Goal: Task Accomplishment & Management: Complete application form

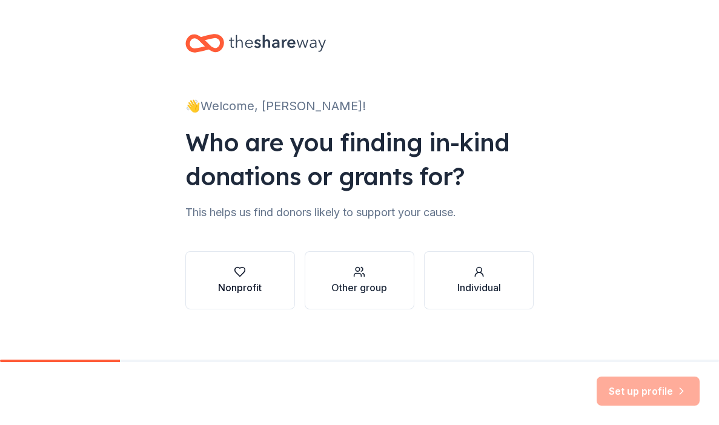
click at [265, 270] on button "Nonprofit" at bounding box center [240, 280] width 110 height 58
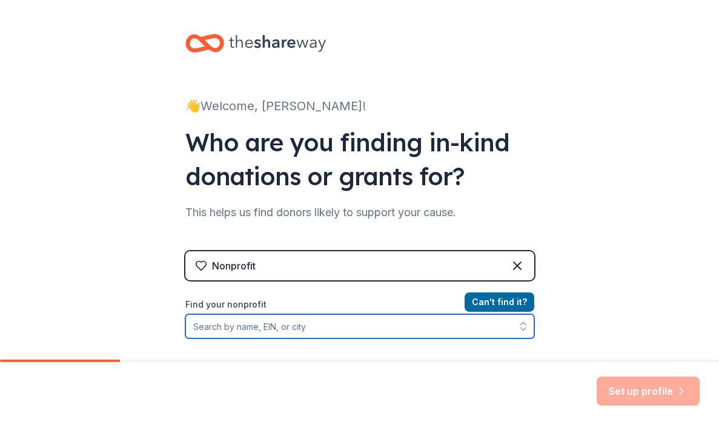
click at [380, 319] on input "Find your nonprofit" at bounding box center [359, 326] width 349 height 24
type input "[PERSON_NAME][GEOGRAPHIC_DATA]"
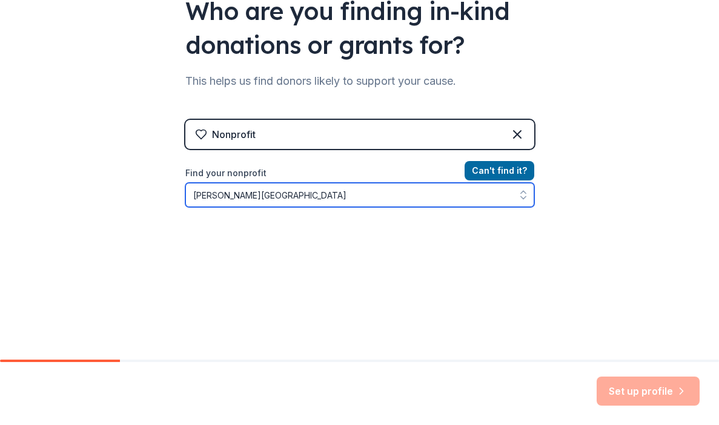
scroll to position [133, 0]
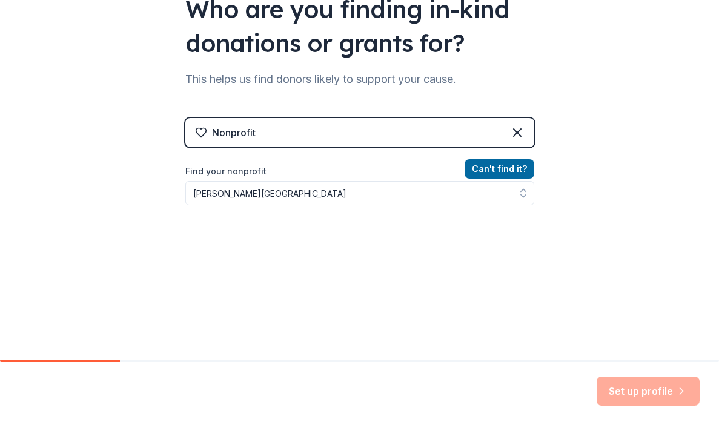
click at [646, 387] on div "Set up profile" at bounding box center [648, 391] width 103 height 29
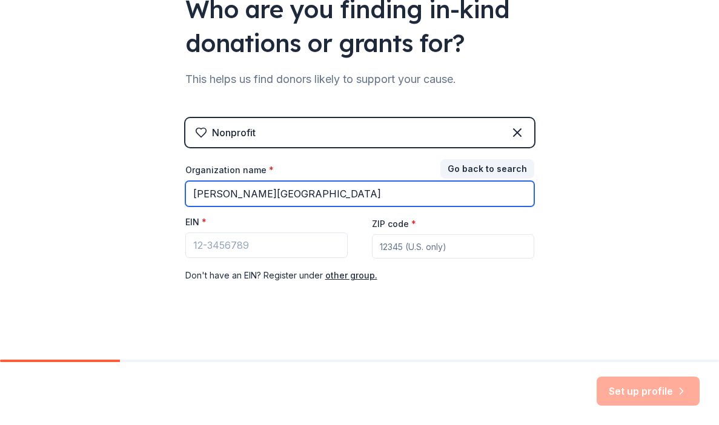
type input "Sloan-Hendrix School District"
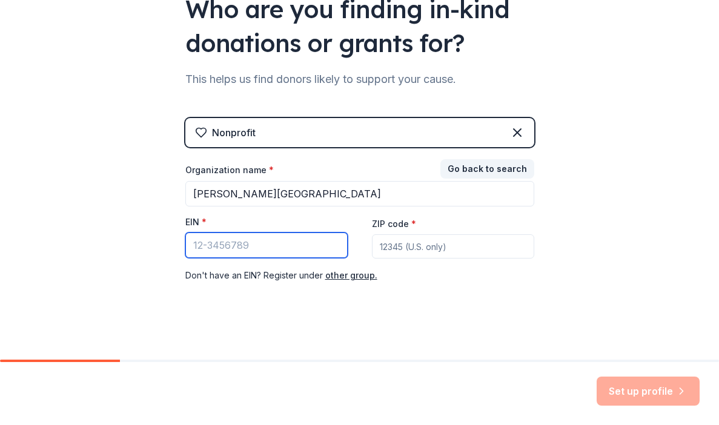
click at [288, 245] on input "EIN *" at bounding box center [266, 245] width 162 height 25
type input "38-06000"
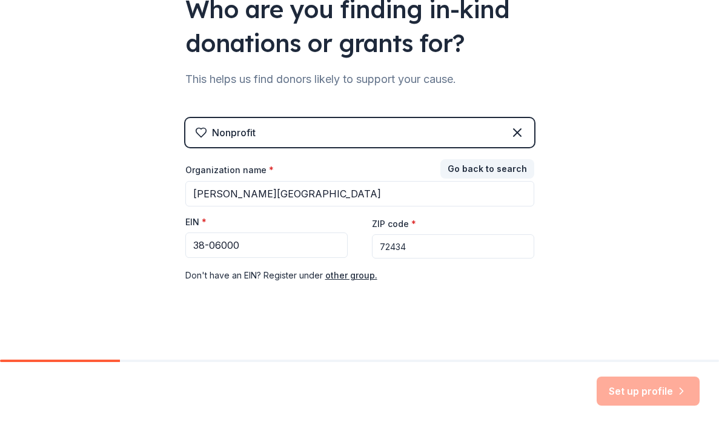
type input "72434"
click at [487, 275] on div "Don ' t have an EIN? Register under other group." at bounding box center [359, 275] width 349 height 15
click at [357, 276] on button "other group." at bounding box center [351, 275] width 52 height 15
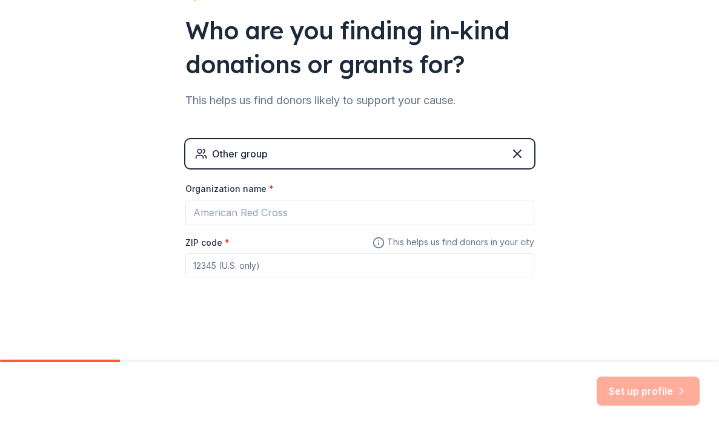
scroll to position [111, 0]
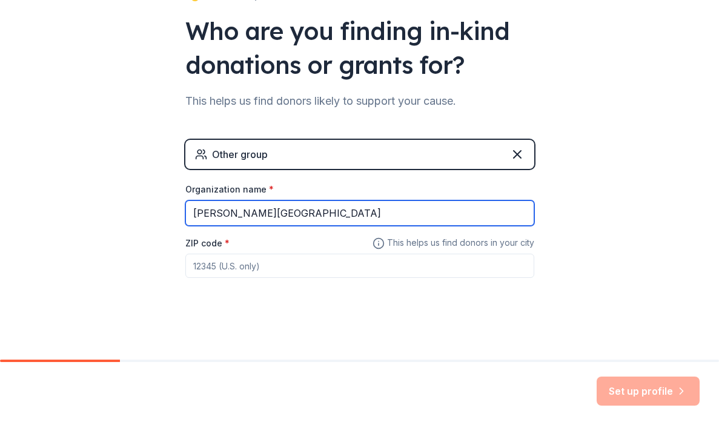
type input "Sloan-Hendrix School District"
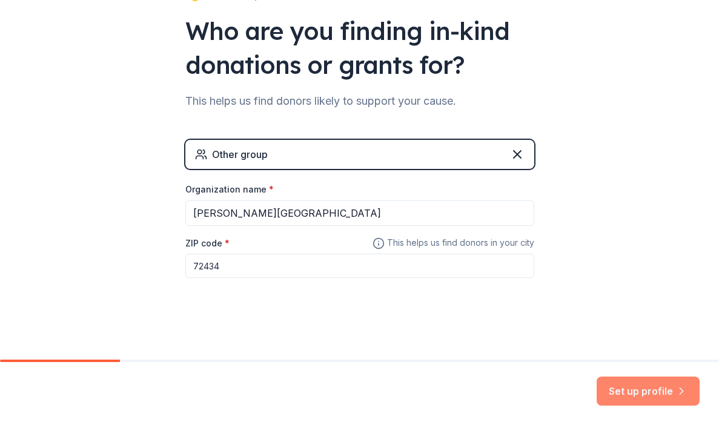
type input "72434"
click at [647, 388] on button "Set up profile" at bounding box center [648, 391] width 103 height 29
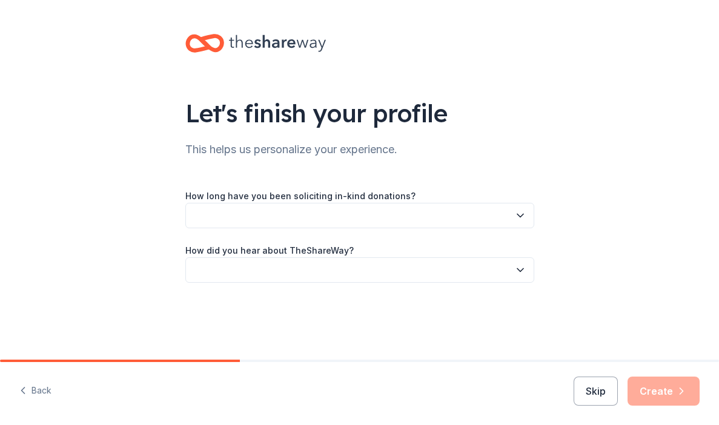
click at [467, 215] on button "button" at bounding box center [359, 215] width 349 height 25
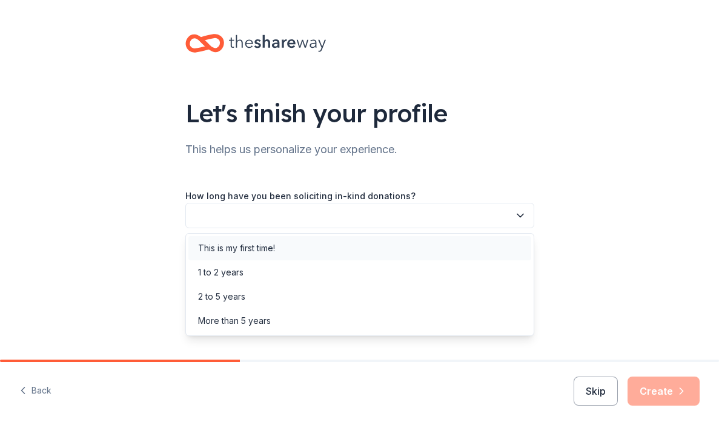
click at [265, 244] on div "This is my first time!" at bounding box center [236, 248] width 77 height 15
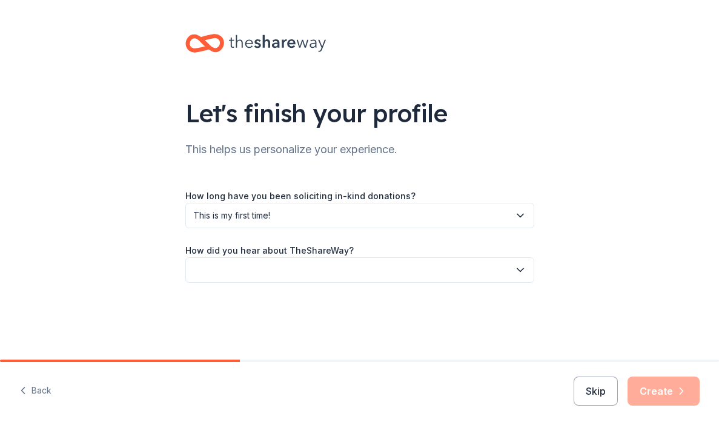
click at [255, 276] on button "button" at bounding box center [359, 269] width 349 height 25
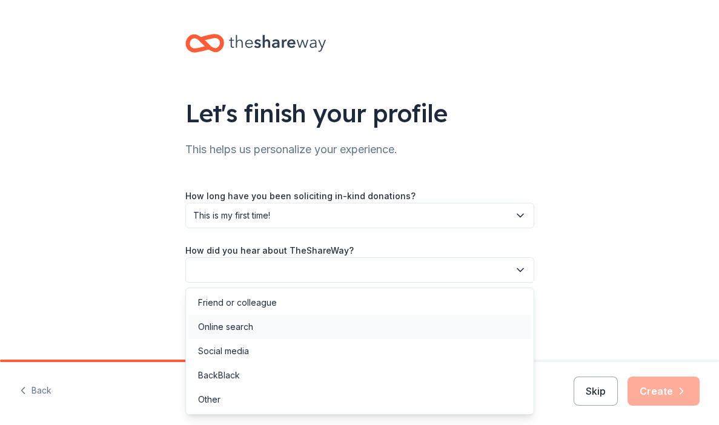
click at [245, 324] on div "Online search" at bounding box center [225, 327] width 55 height 15
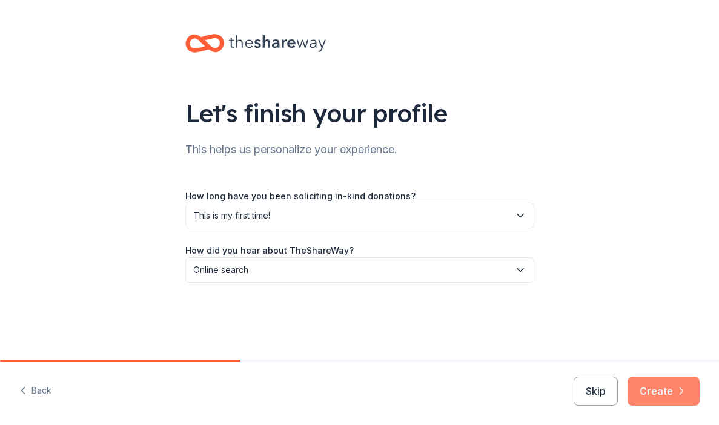
click at [657, 388] on button "Create" at bounding box center [663, 391] width 72 height 29
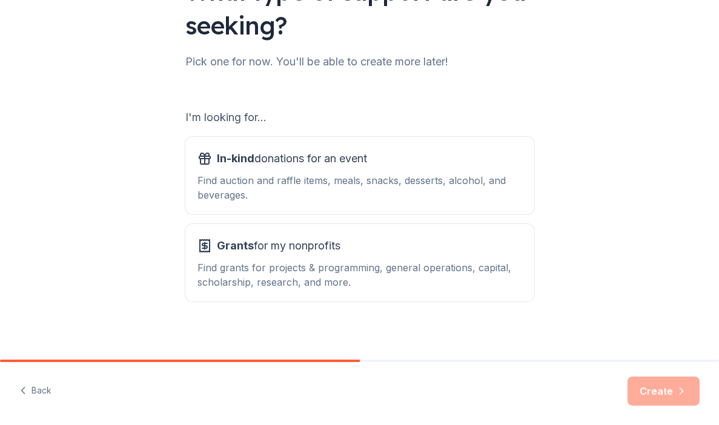
scroll to position [124, 0]
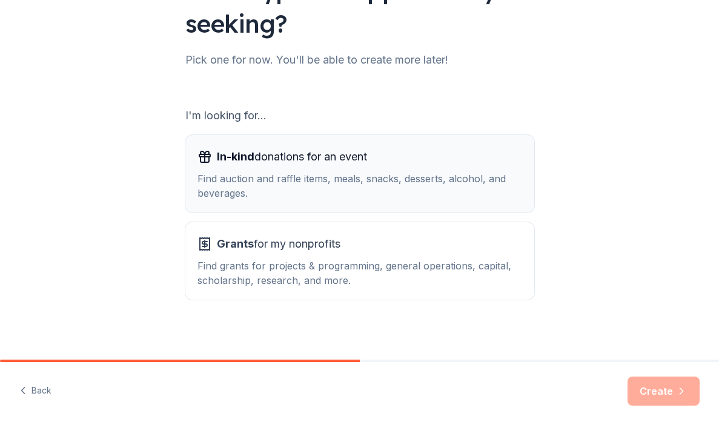
click at [288, 188] on div "Find auction and raffle items, meals, snacks, desserts, alcohol, and beverages." at bounding box center [359, 185] width 325 height 29
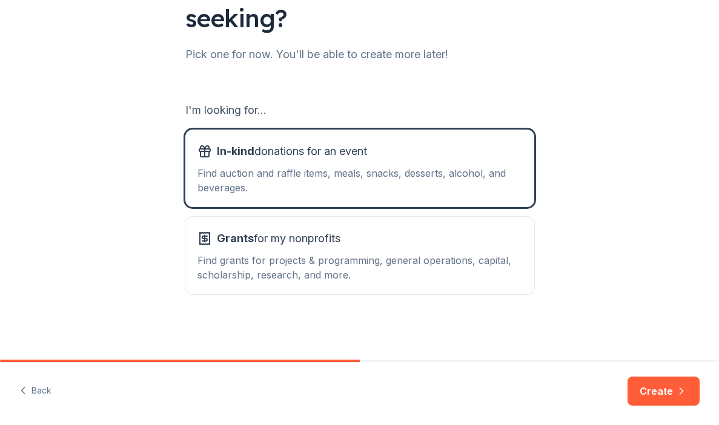
scroll to position [129, 0]
click at [653, 388] on button "Create" at bounding box center [663, 391] width 72 height 29
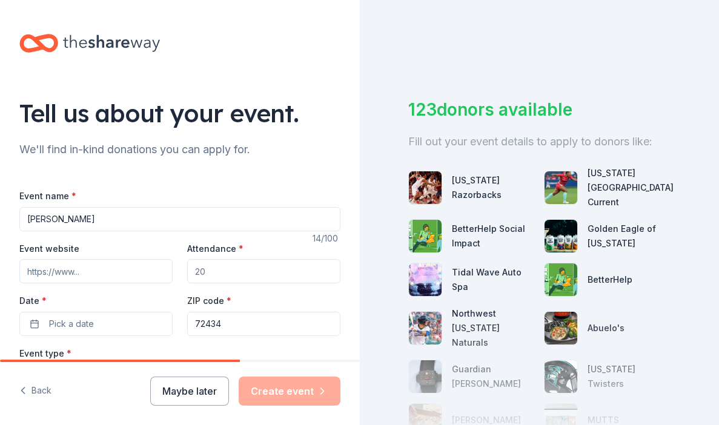
drag, startPoint x: 108, startPoint y: 221, endPoint x: 21, endPoint y: 219, distance: 87.8
click at [21, 219] on input "Sloan-Hendrix" at bounding box center [179, 219] width 321 height 24
type input "Greyhound Grit Positive Behavior and Growth Incentive"
click at [59, 276] on input "Event website" at bounding box center [95, 271] width 153 height 24
type input "www.sloan-hendrix.com"
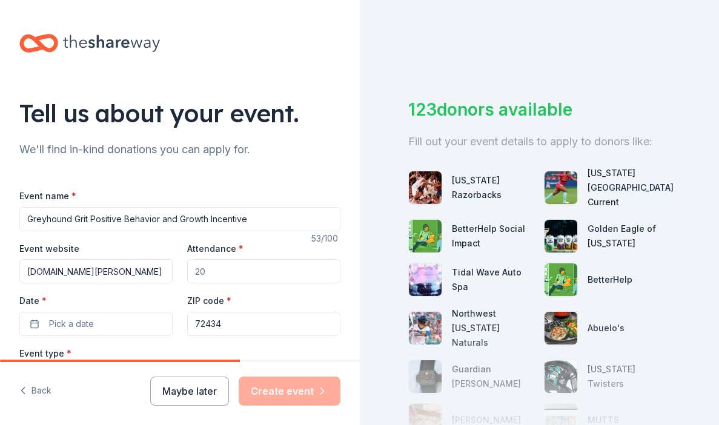
click at [216, 274] on input "Attendance *" at bounding box center [263, 271] width 153 height 24
type input "420"
click at [103, 324] on button "Pick a date" at bounding box center [95, 324] width 153 height 24
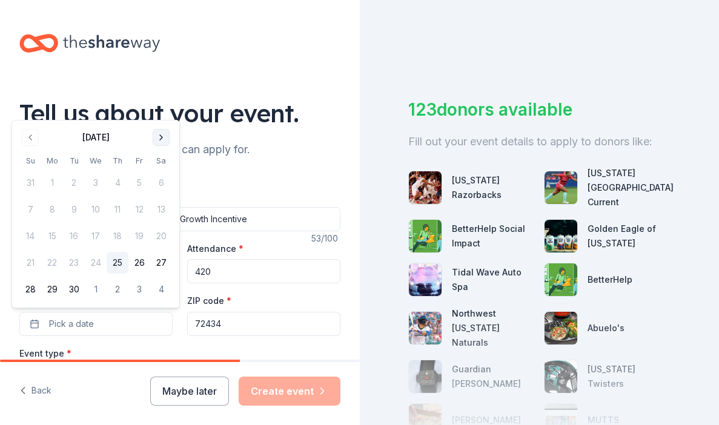
click at [161, 139] on button "Go to next month" at bounding box center [161, 137] width 17 height 17
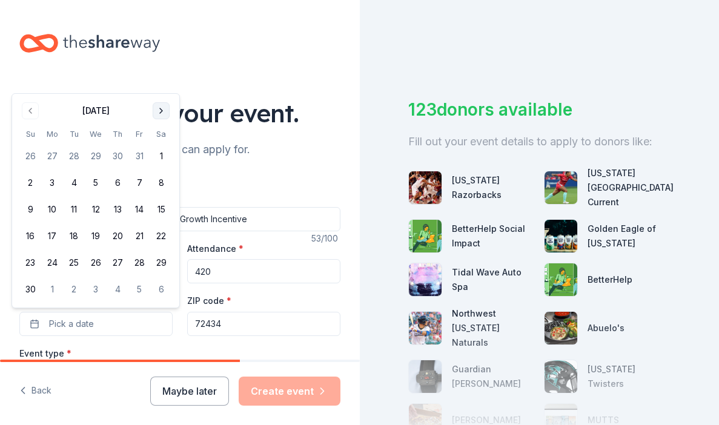
click at [160, 116] on button "Go to next month" at bounding box center [161, 110] width 17 height 17
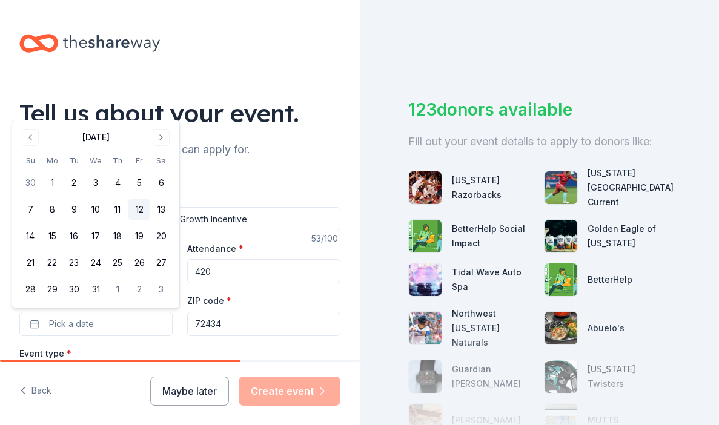
click at [144, 207] on button "12" at bounding box center [139, 210] width 22 height 22
click at [145, 213] on button "12" at bounding box center [139, 210] width 22 height 22
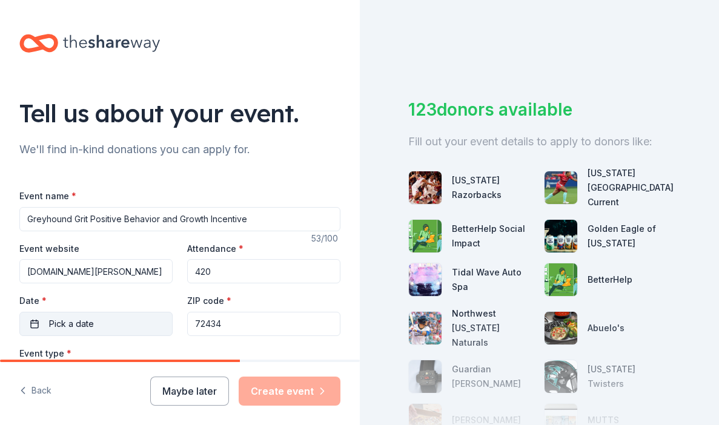
click at [38, 323] on button "Pick a date" at bounding box center [95, 324] width 153 height 24
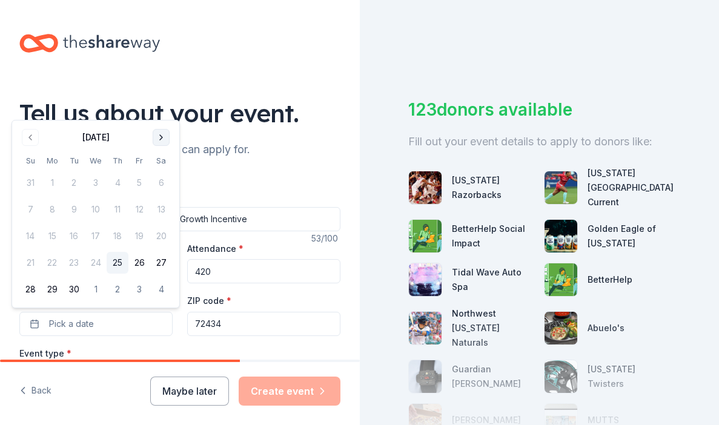
click at [157, 140] on button "Go to next month" at bounding box center [161, 137] width 17 height 17
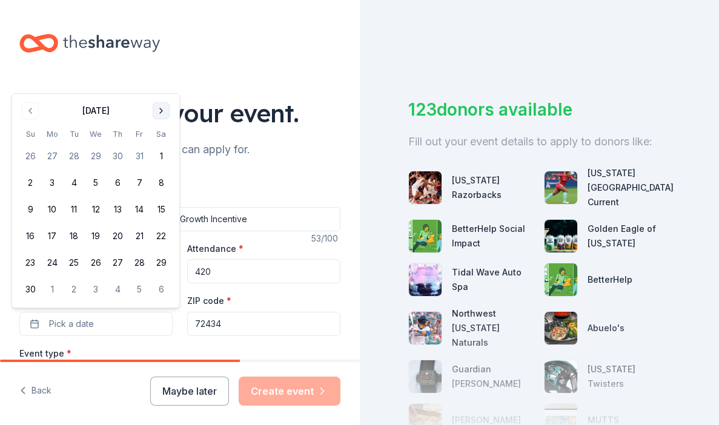
click at [160, 109] on button "Go to next month" at bounding box center [161, 110] width 17 height 17
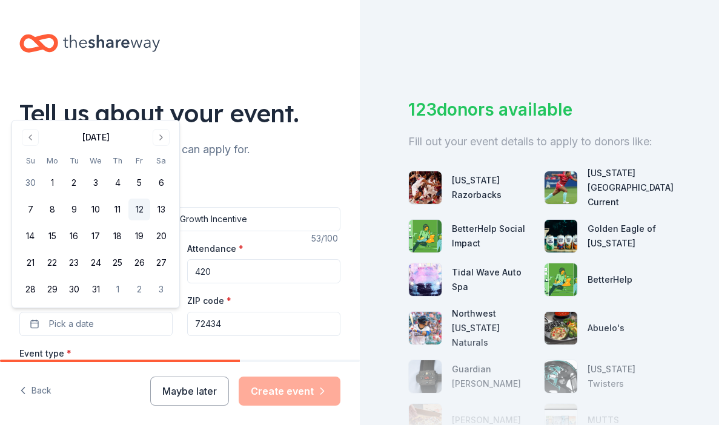
click at [140, 208] on button "12" at bounding box center [139, 210] width 22 height 22
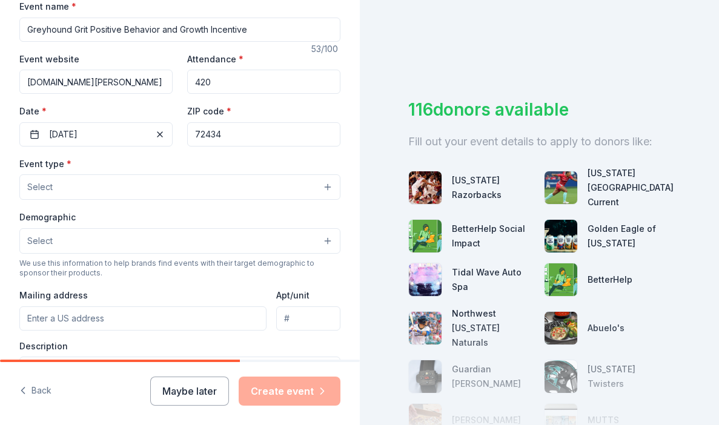
scroll to position [194, 0]
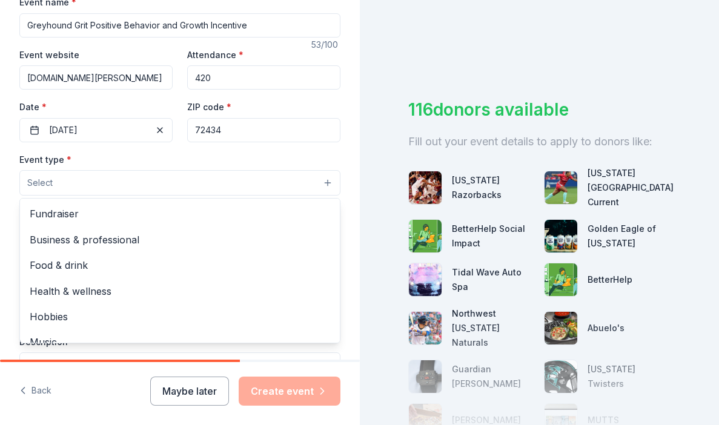
click at [208, 185] on button "Select" at bounding box center [179, 182] width 321 height 25
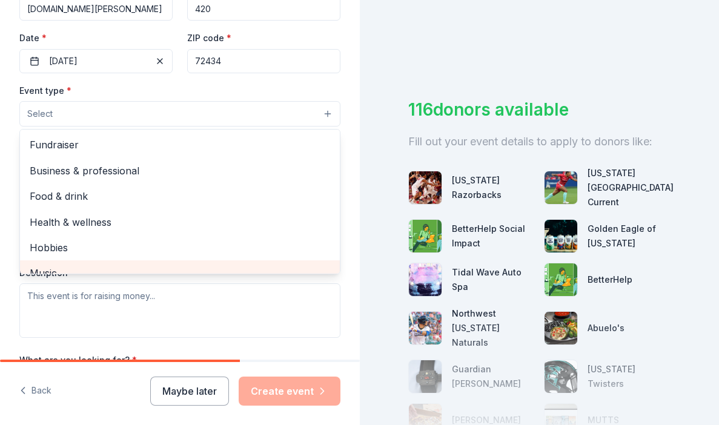
scroll to position [0, 0]
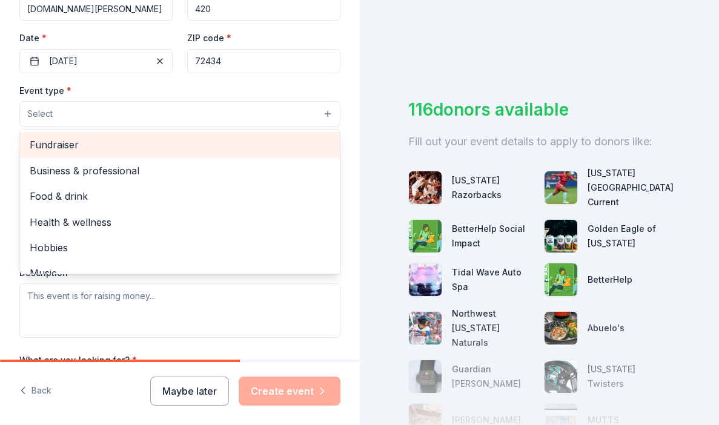
click at [144, 155] on div "Fundraiser" at bounding box center [180, 144] width 320 height 25
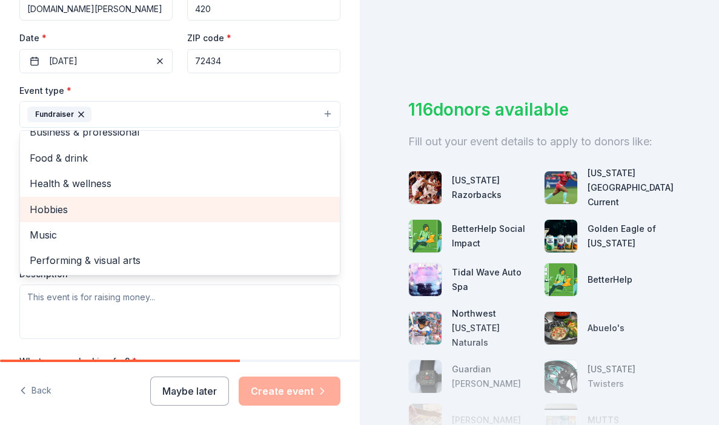
scroll to position [13, 0]
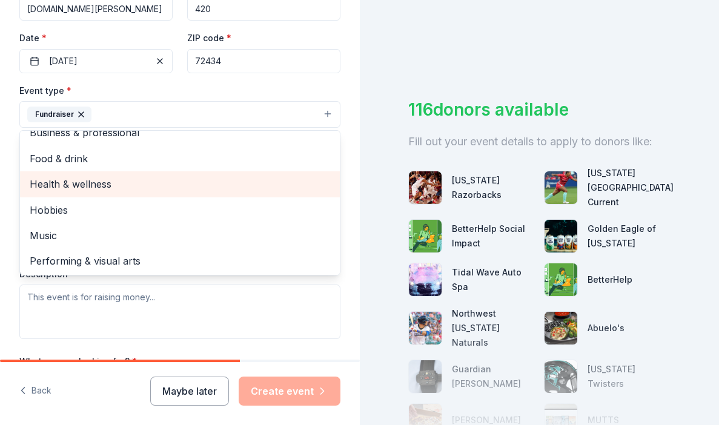
click at [198, 187] on span "Health & wellness" at bounding box center [180, 184] width 300 height 16
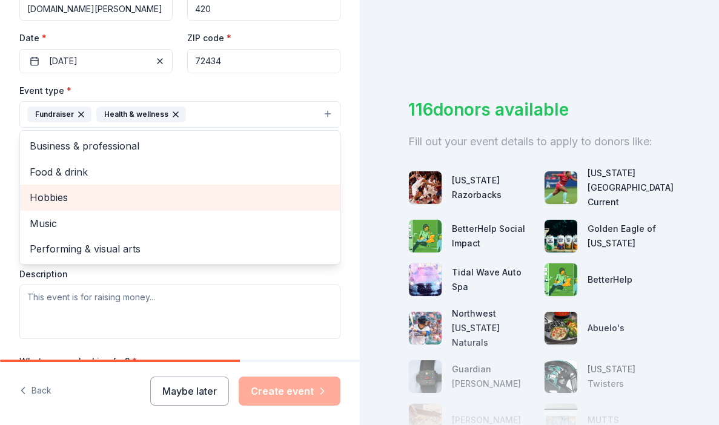
scroll to position [0, 0]
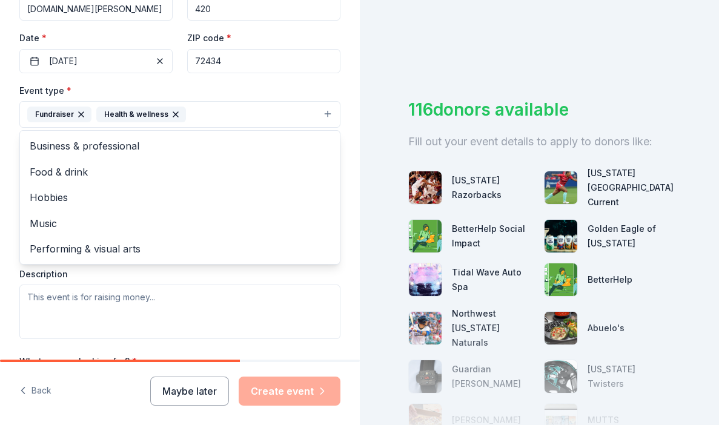
click at [83, 112] on icon "button" at bounding box center [81, 115] width 10 height 10
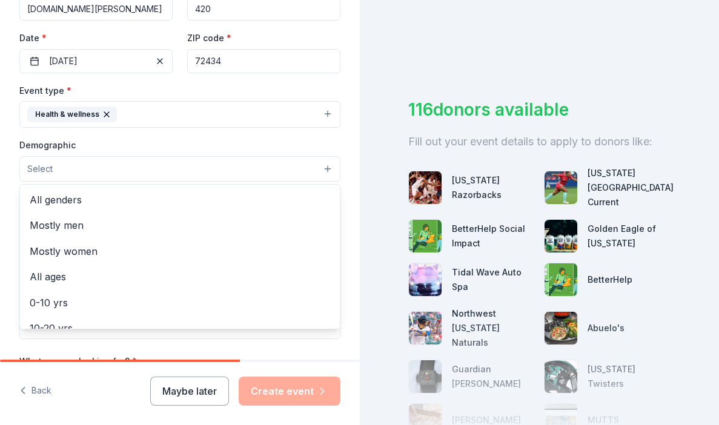
click at [140, 172] on button "Select" at bounding box center [179, 168] width 321 height 25
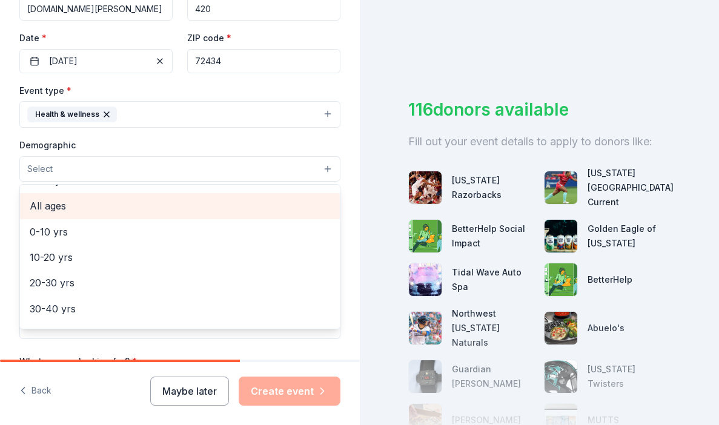
scroll to position [74, 0]
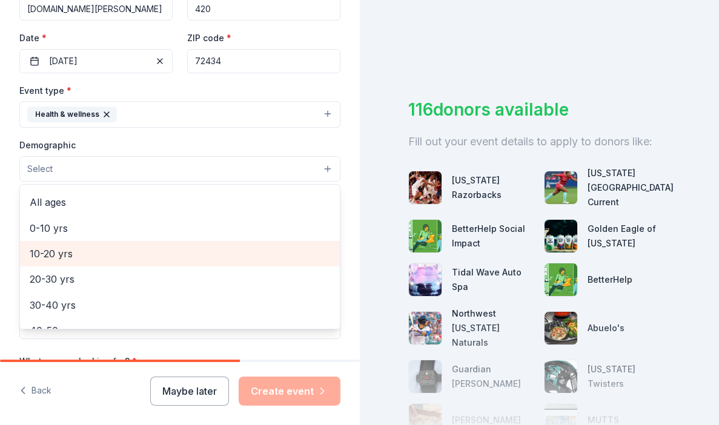
click at [92, 253] on span "10-20 yrs" at bounding box center [180, 254] width 300 height 16
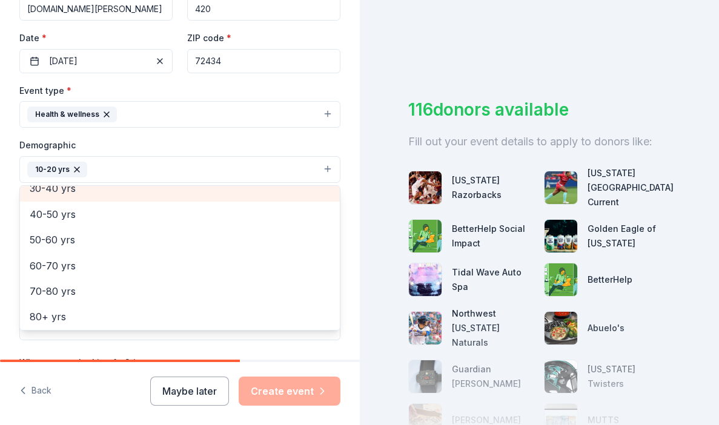
scroll to position [166, 0]
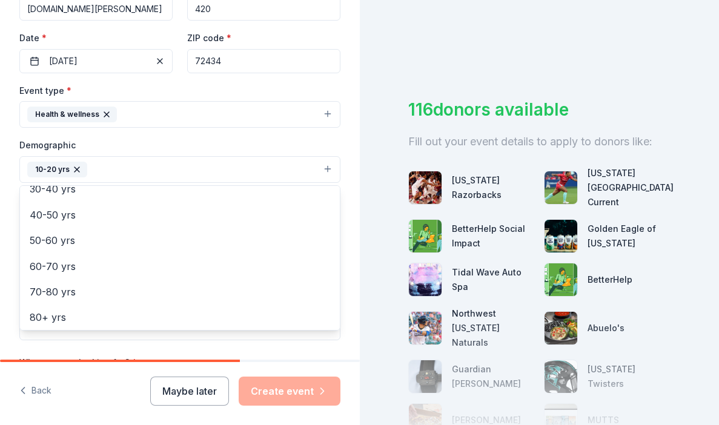
click at [146, 340] on div "Event name * Greyhound Grit Positive Behavior and Growth Incentive 53 /100 Even…" at bounding box center [179, 207] width 321 height 562
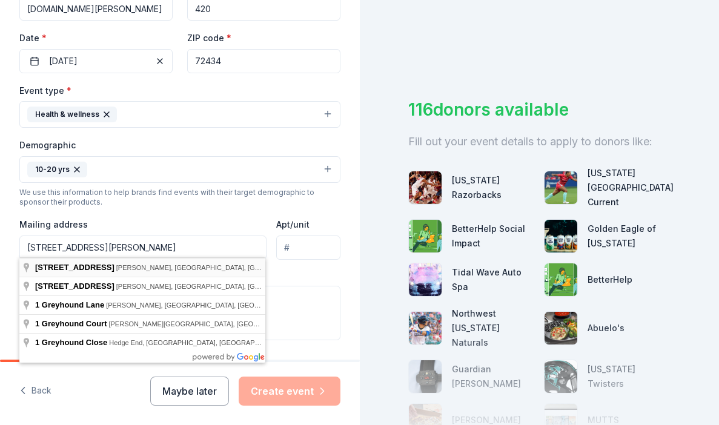
type input "1 Greyhound Circle, Imboden, AR, 72434"
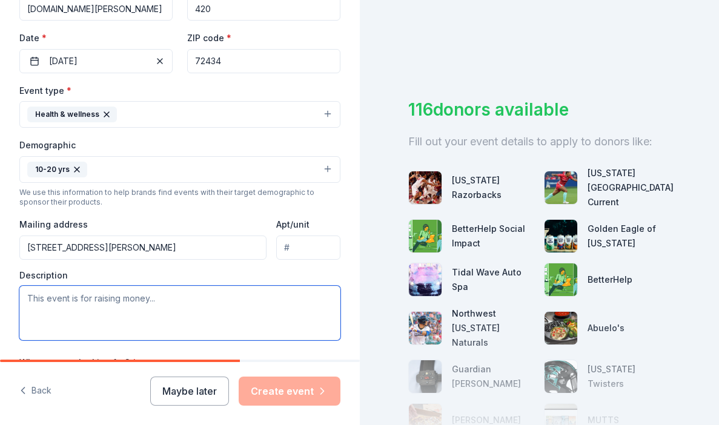
click at [100, 304] on textarea at bounding box center [179, 313] width 321 height 55
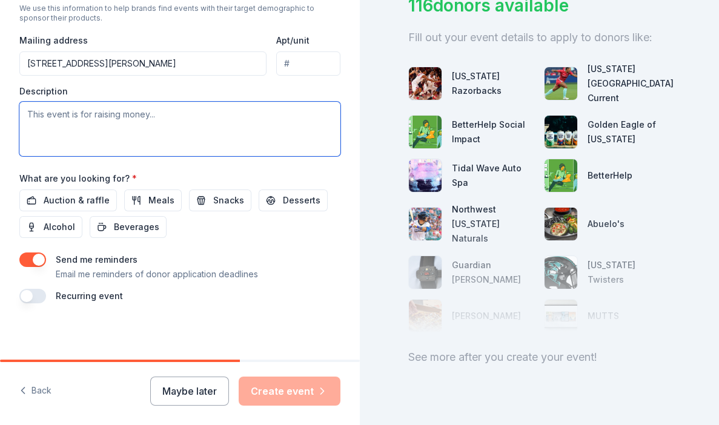
scroll to position [446, 0]
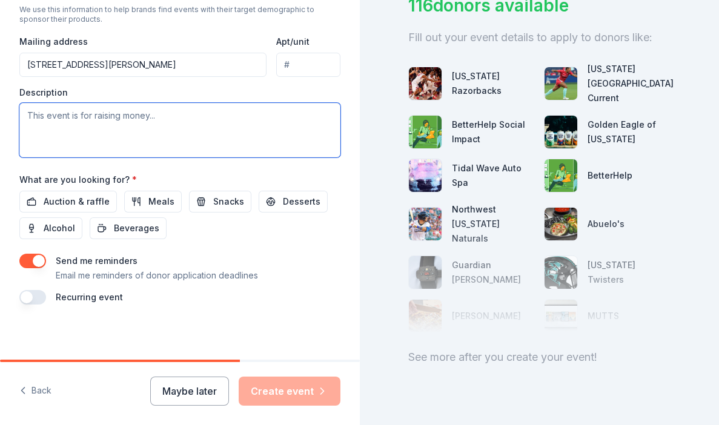
click at [191, 117] on textarea at bounding box center [179, 130] width 321 height 55
paste textarea "September 24, 2025 Dear The Share Way,  My name is Melanie Spence, and I serve …"
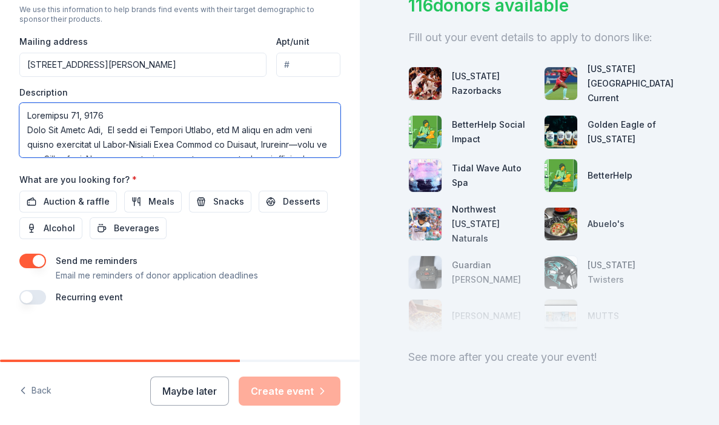
scroll to position [262, 0]
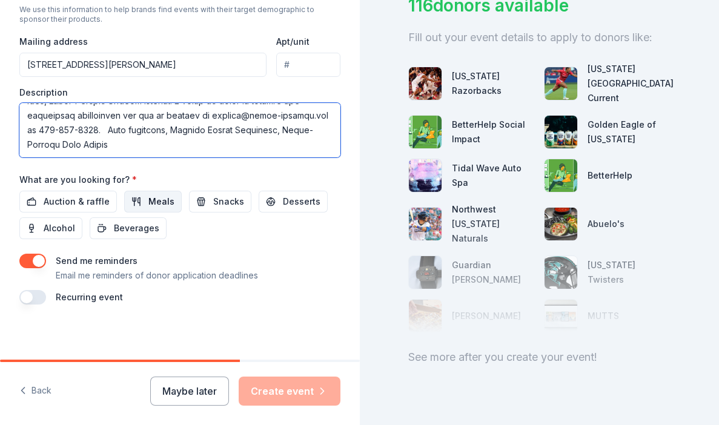
type textarea "September 24, 2025 Dear The Share Way,  My name is Melanie Spence, and I serve …"
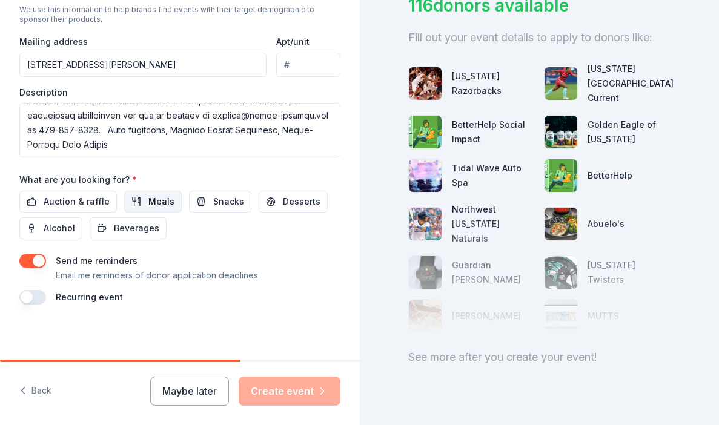
click at [153, 197] on span "Meals" at bounding box center [161, 201] width 26 height 15
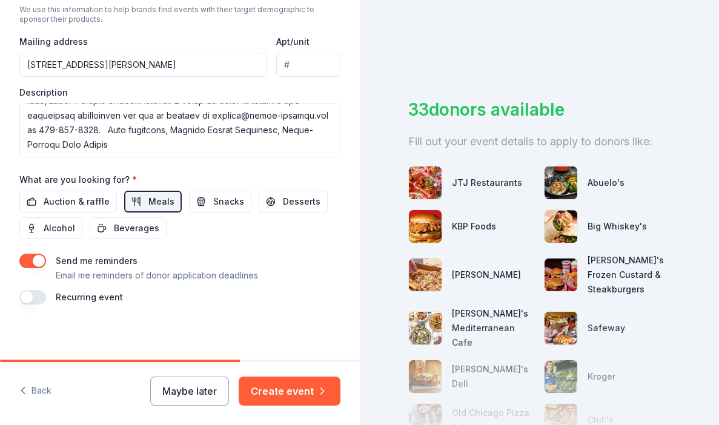
click at [38, 294] on button "button" at bounding box center [32, 297] width 27 height 15
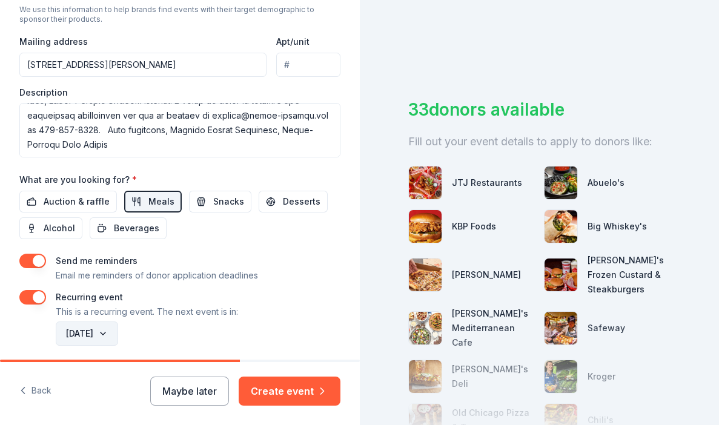
click at [117, 332] on button "December 2026" at bounding box center [87, 334] width 62 height 24
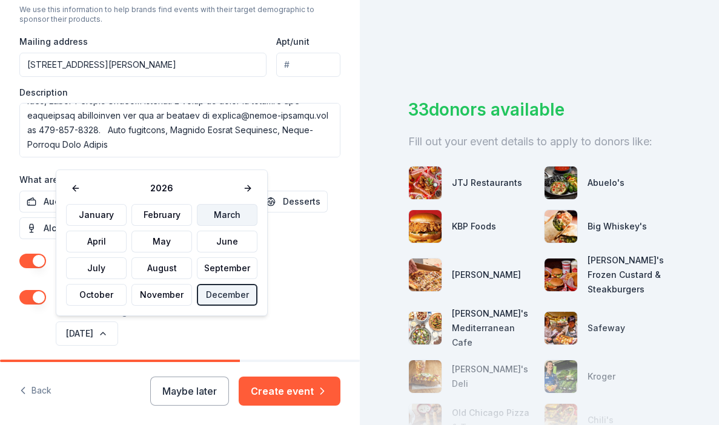
click at [214, 219] on button "March" at bounding box center [227, 215] width 61 height 22
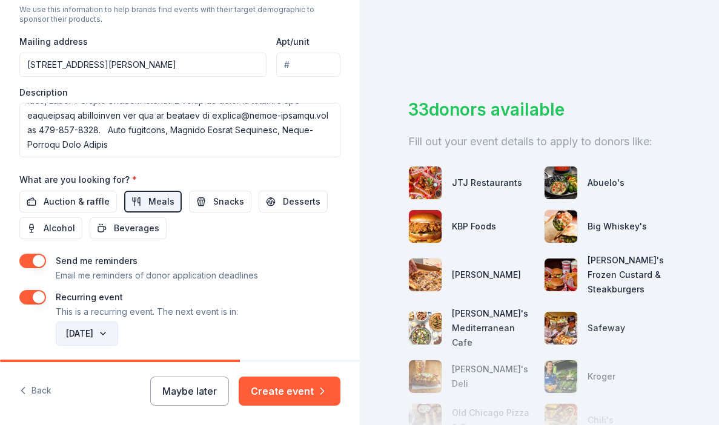
click at [118, 331] on button "March 2026" at bounding box center [87, 334] width 62 height 24
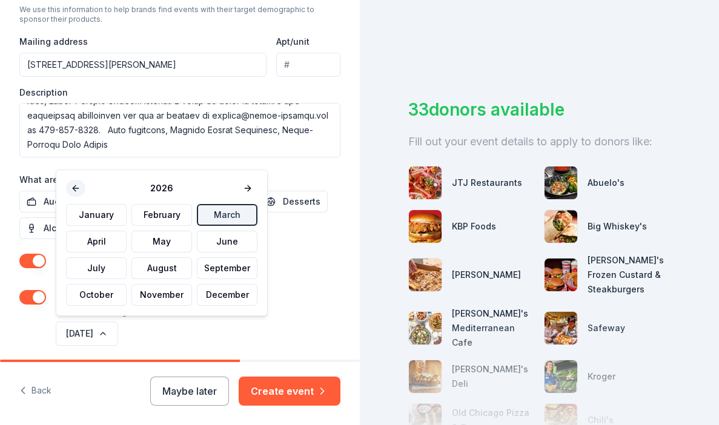
click at [72, 188] on button at bounding box center [75, 188] width 19 height 17
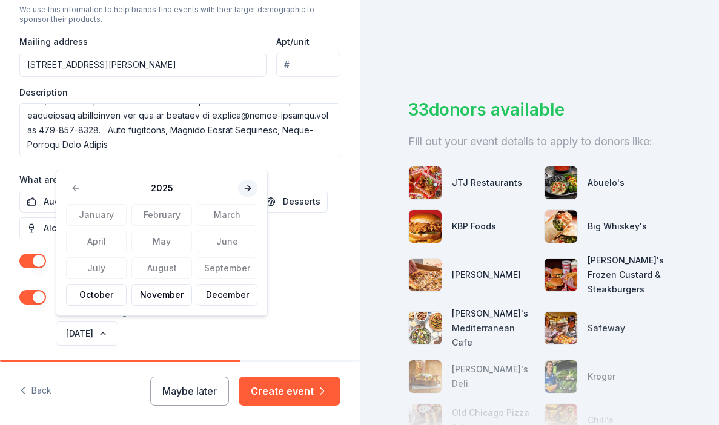
click at [242, 183] on button at bounding box center [247, 188] width 19 height 17
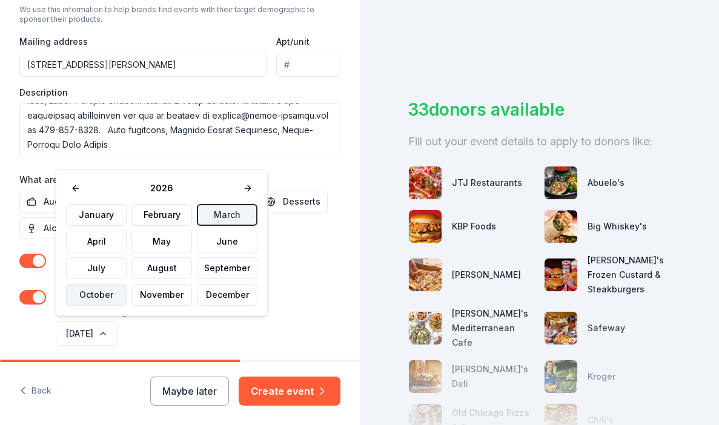
click at [98, 298] on button "October" at bounding box center [96, 295] width 61 height 22
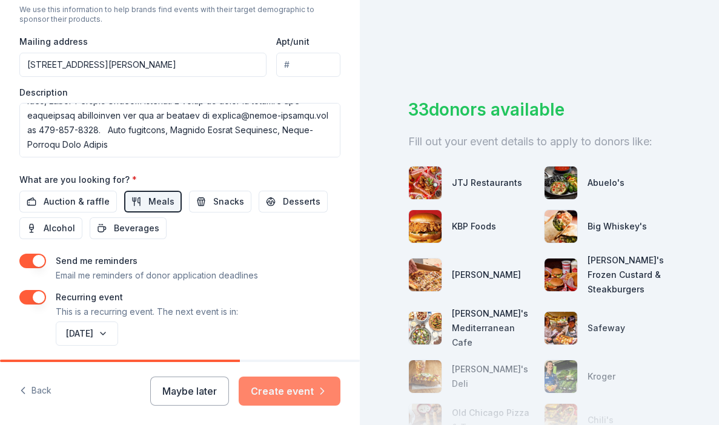
click at [276, 385] on button "Create event" at bounding box center [290, 391] width 102 height 29
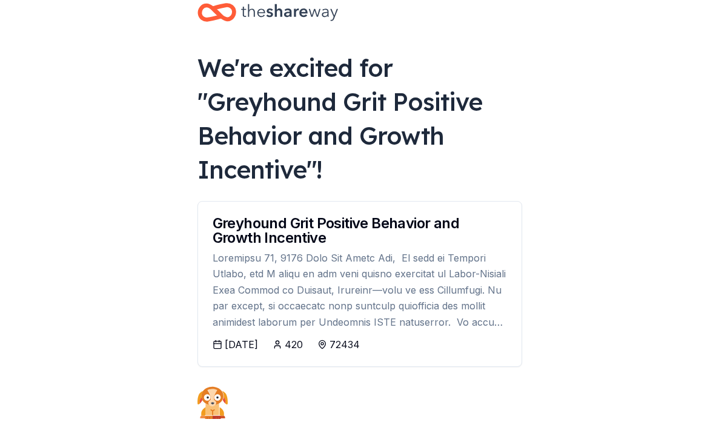
scroll to position [29, 0]
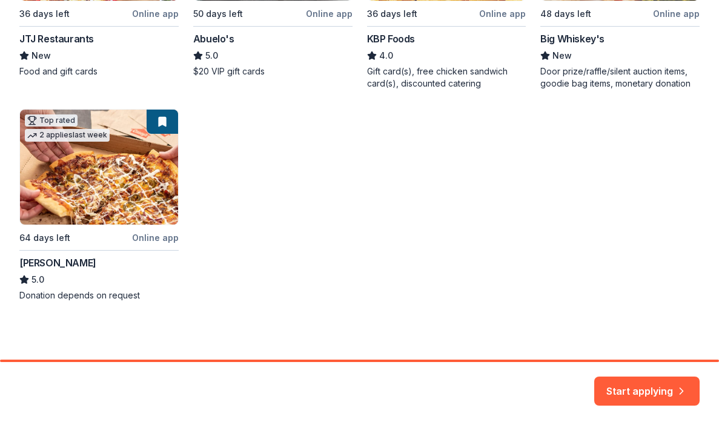
scroll to position [362, 0]
click at [623, 382] on button "Start applying" at bounding box center [646, 383] width 105 height 29
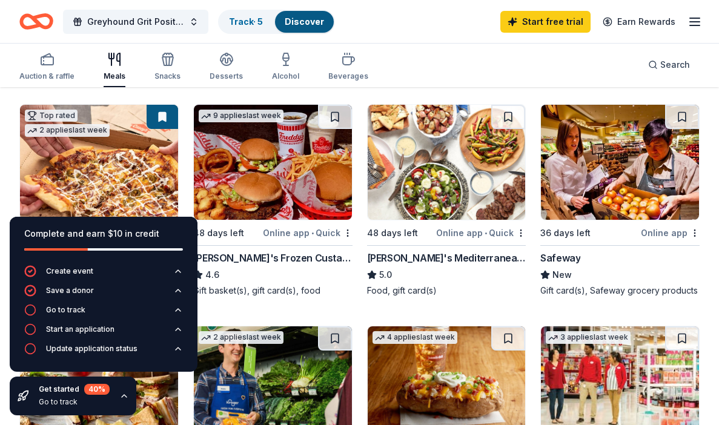
scroll to position [357, 0]
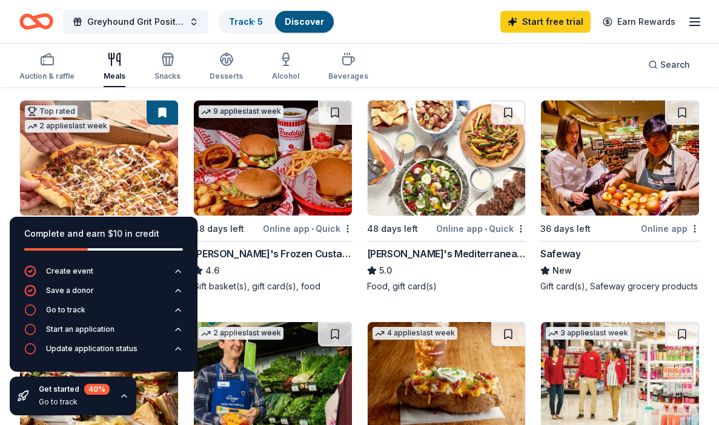
click at [124, 399] on icon "button" at bounding box center [124, 396] width 10 height 10
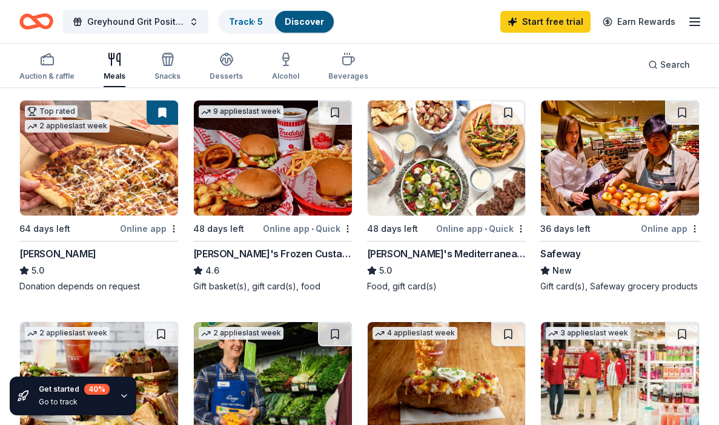
click at [294, 228] on div "Online app • Quick" at bounding box center [308, 228] width 90 height 15
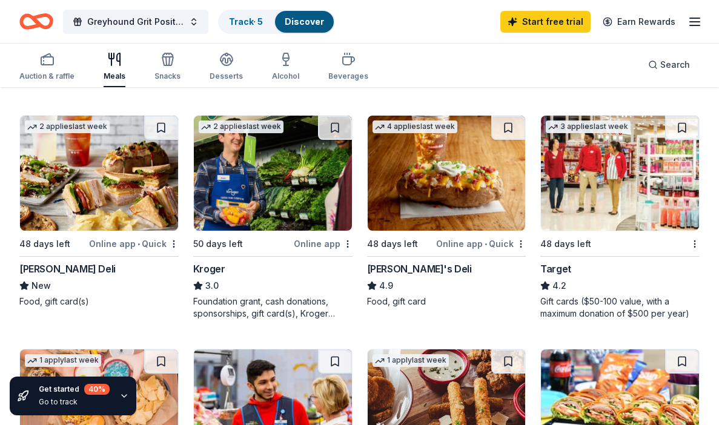
scroll to position [561, 0]
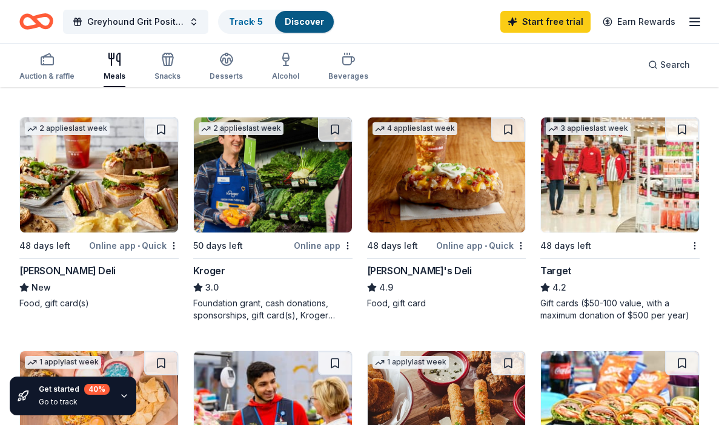
click at [591, 185] on img at bounding box center [620, 174] width 158 height 115
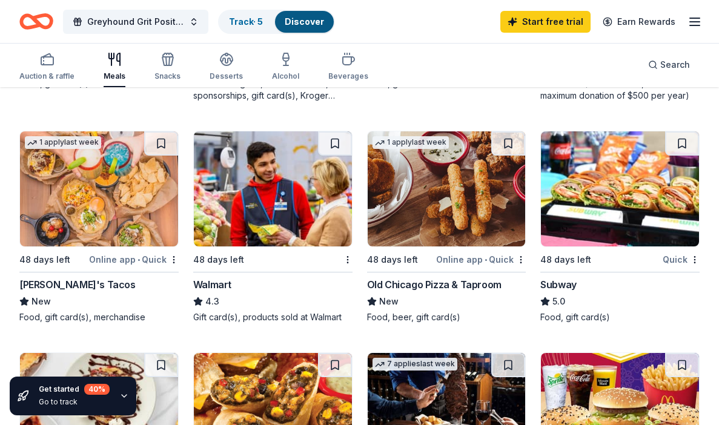
scroll to position [785, 0]
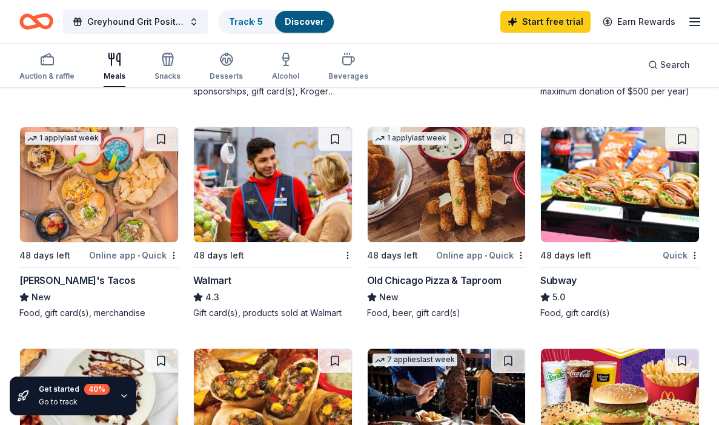
click at [268, 191] on img at bounding box center [273, 184] width 158 height 115
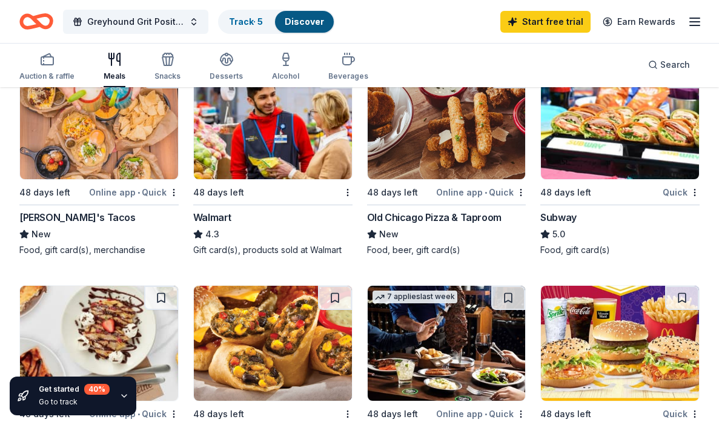
scroll to position [850, 0]
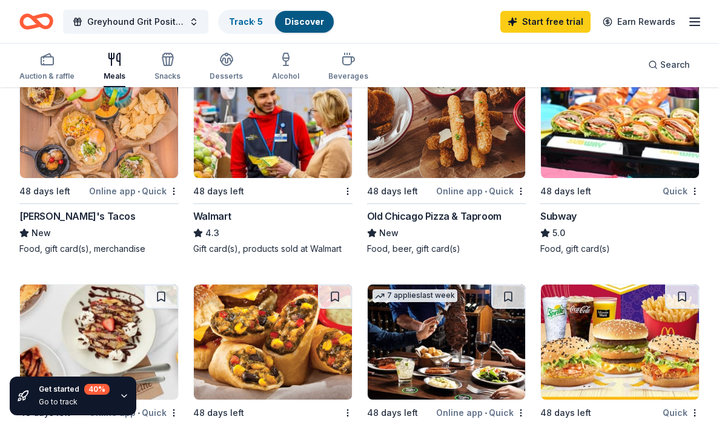
click at [618, 145] on img at bounding box center [620, 120] width 158 height 115
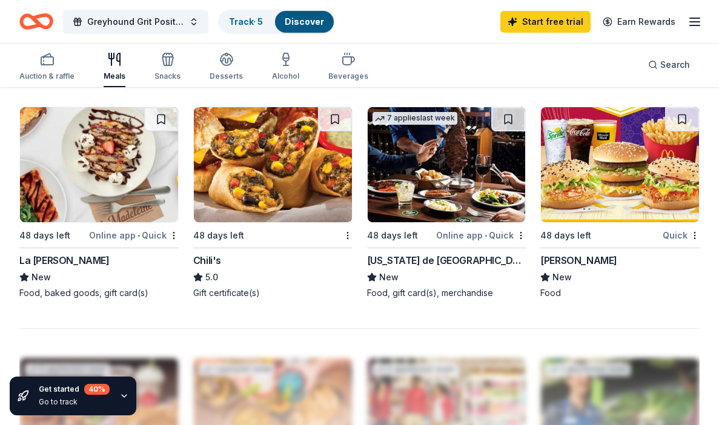
scroll to position [1033, 0]
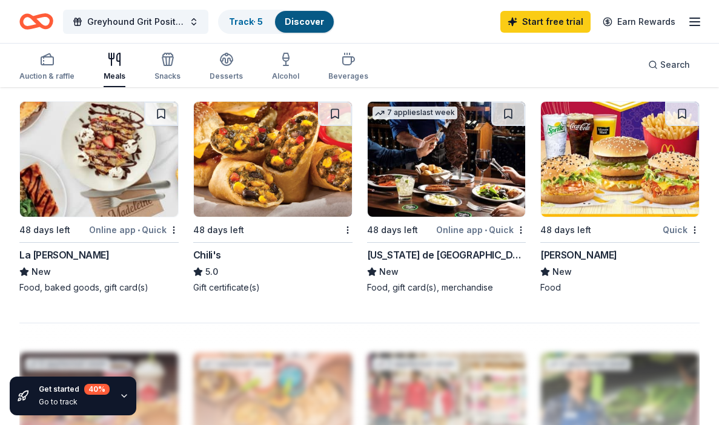
click at [446, 189] on img at bounding box center [447, 159] width 158 height 115
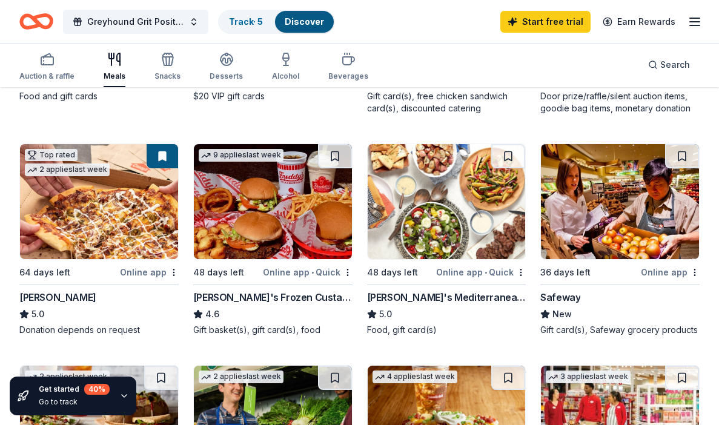
scroll to position [288, 0]
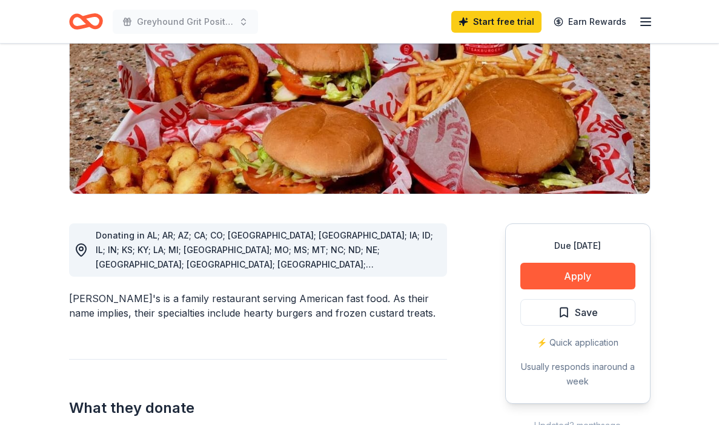
scroll to position [256, 0]
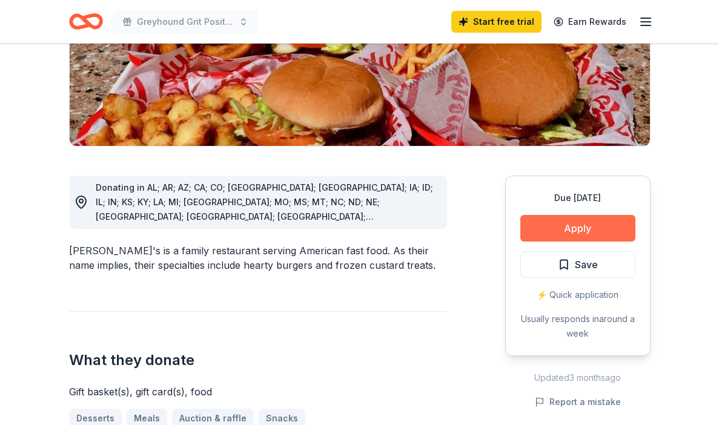
click at [558, 215] on button "Apply" at bounding box center [577, 228] width 115 height 27
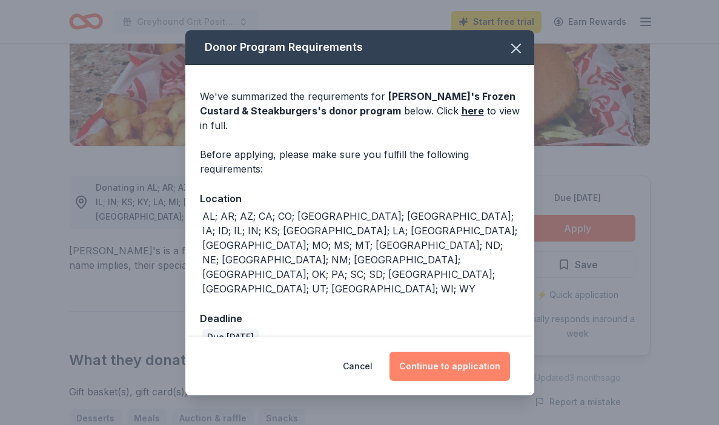
click at [444, 352] on button "Continue to application" at bounding box center [449, 366] width 121 height 29
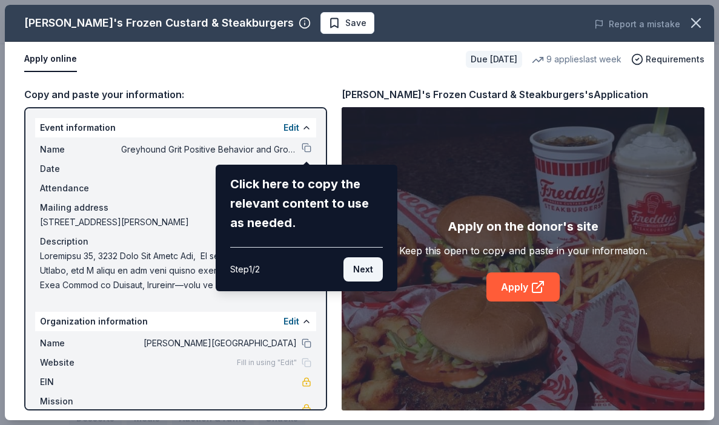
click at [369, 270] on button "Next" at bounding box center [362, 269] width 39 height 24
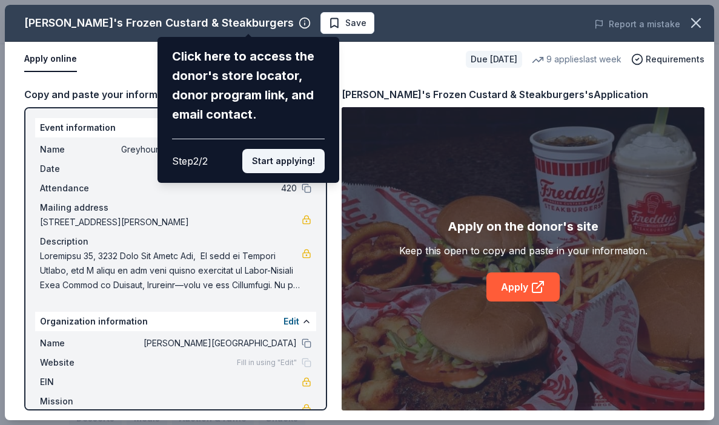
click at [279, 149] on button "Start applying!" at bounding box center [283, 161] width 82 height 24
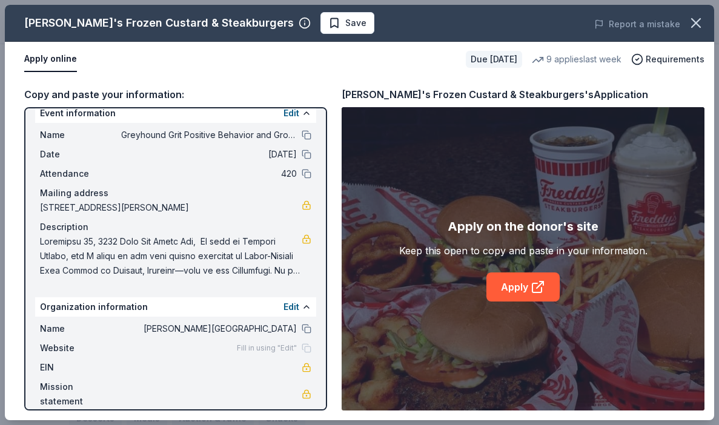
scroll to position [14, 0]
click at [216, 248] on span at bounding box center [171, 257] width 262 height 44
click at [198, 240] on span at bounding box center [171, 257] width 262 height 44
click at [294, 114] on button "Edit" at bounding box center [291, 114] width 16 height 15
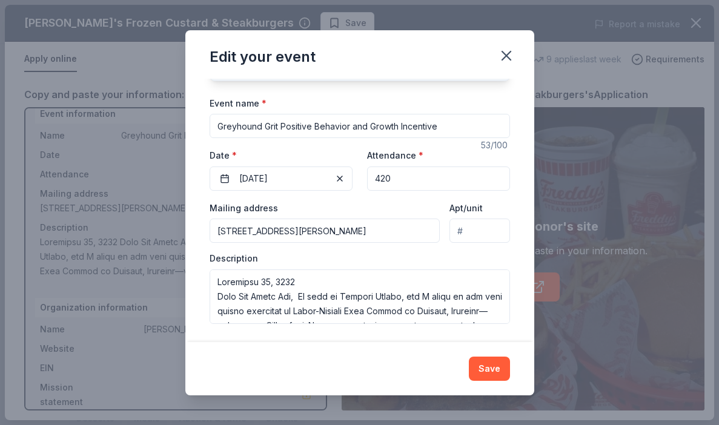
scroll to position [4, 0]
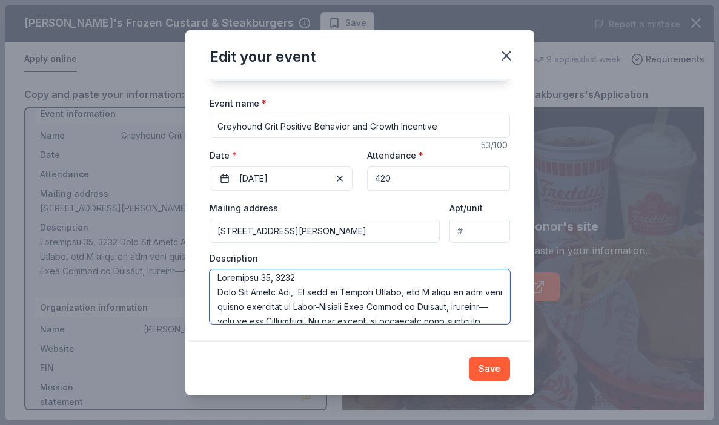
drag, startPoint x: 299, startPoint y: 291, endPoint x: 241, endPoint y: 291, distance: 58.1
click at [241, 291] on textarea at bounding box center [360, 296] width 300 height 55
click at [279, 291] on textarea at bounding box center [360, 296] width 300 height 55
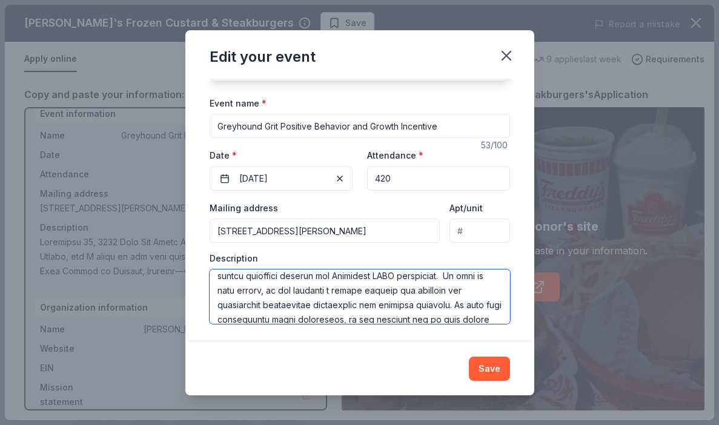
scroll to position [82, 0]
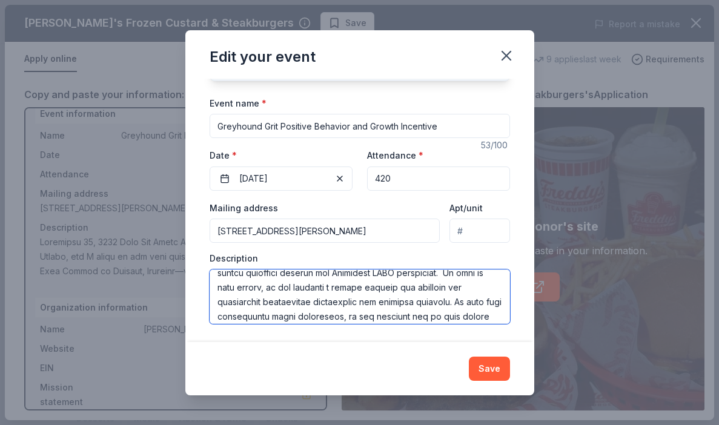
click at [458, 274] on textarea at bounding box center [360, 296] width 300 height 55
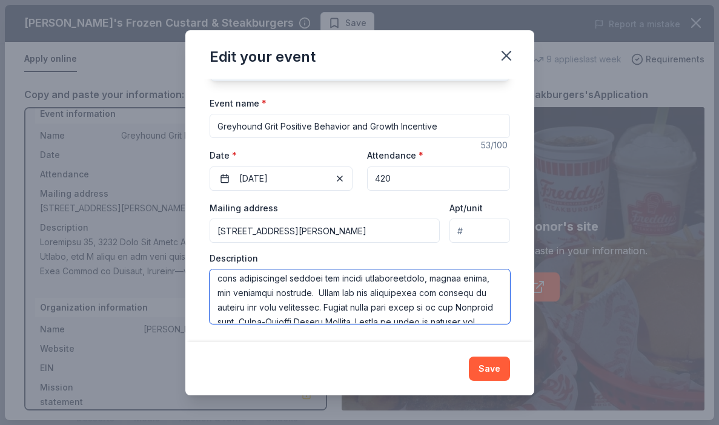
scroll to position [239, 0]
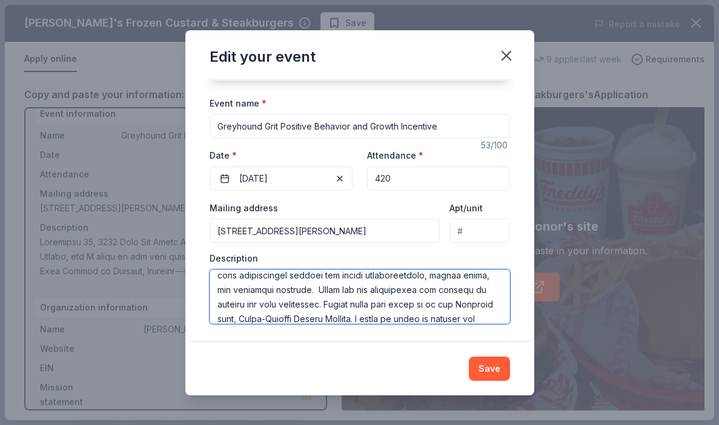
click at [305, 288] on textarea at bounding box center [360, 296] width 300 height 55
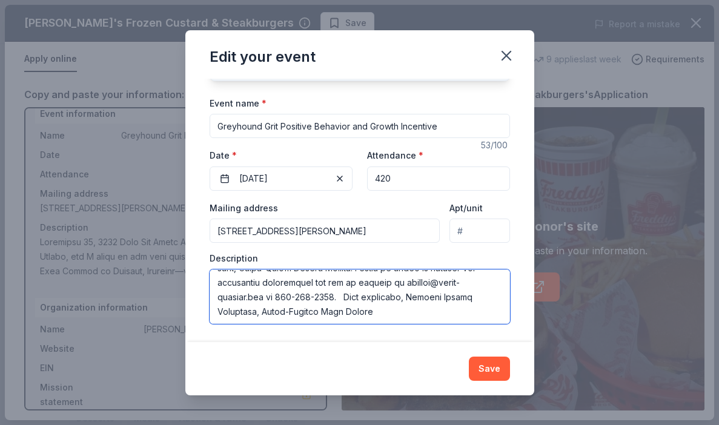
scroll to position [291, 0]
click at [343, 297] on textarea at bounding box center [360, 296] width 300 height 55
click at [279, 310] on textarea at bounding box center [360, 296] width 300 height 55
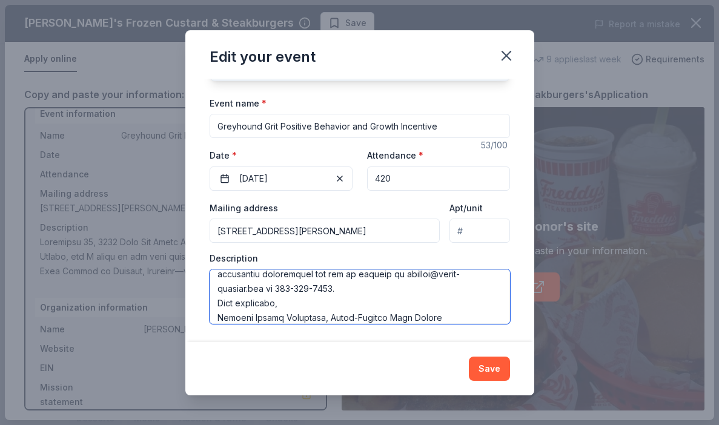
click at [281, 317] on textarea at bounding box center [360, 296] width 300 height 55
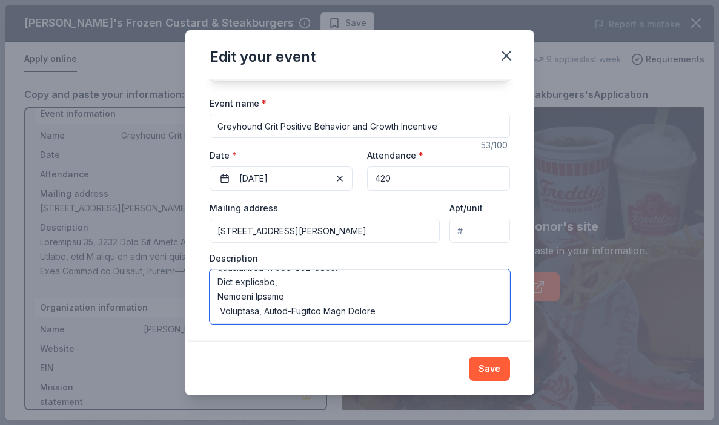
scroll to position [320, 0]
type textarea "September 24, 2025 Dear Freddy's, My name is Melanie Spence, and I serve as the…"
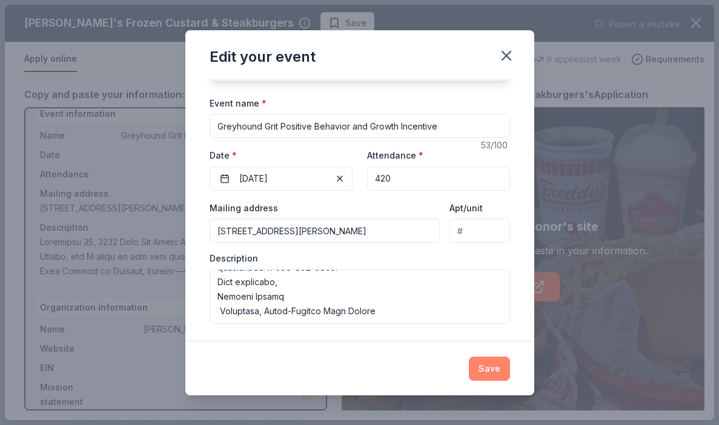
click at [494, 374] on button "Save" at bounding box center [489, 369] width 41 height 24
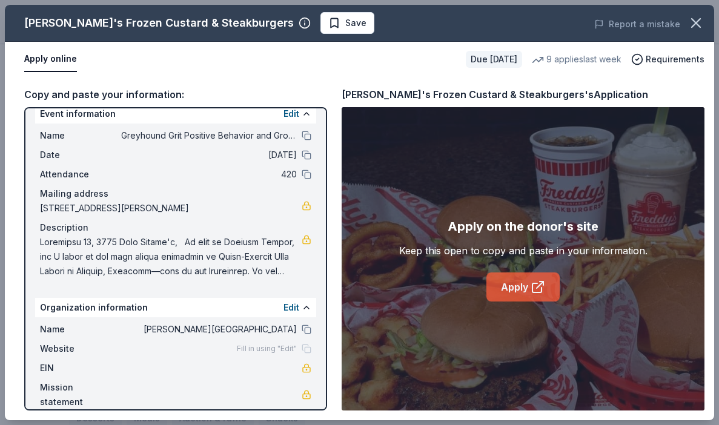
click at [513, 288] on link "Apply" at bounding box center [522, 287] width 73 height 29
click at [692, 25] on icon "button" at bounding box center [695, 23] width 17 height 17
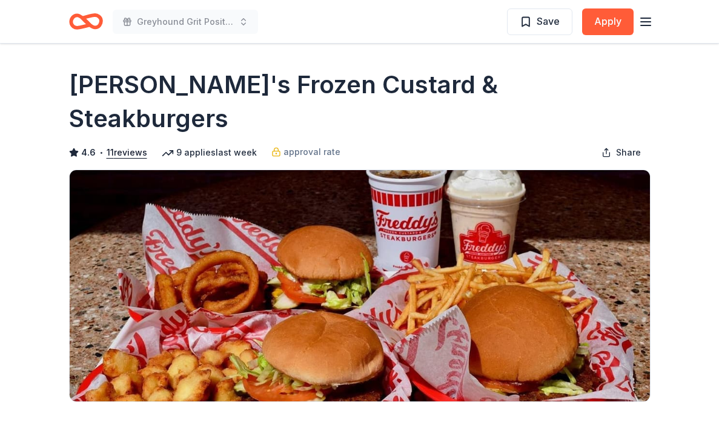
scroll to position [0, 0]
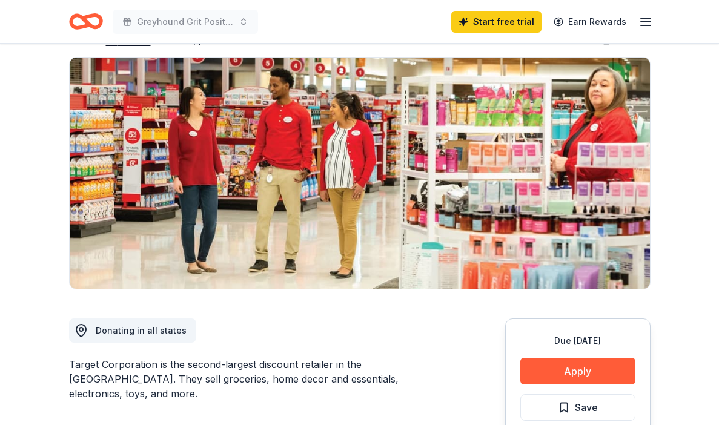
scroll to position [80, 0]
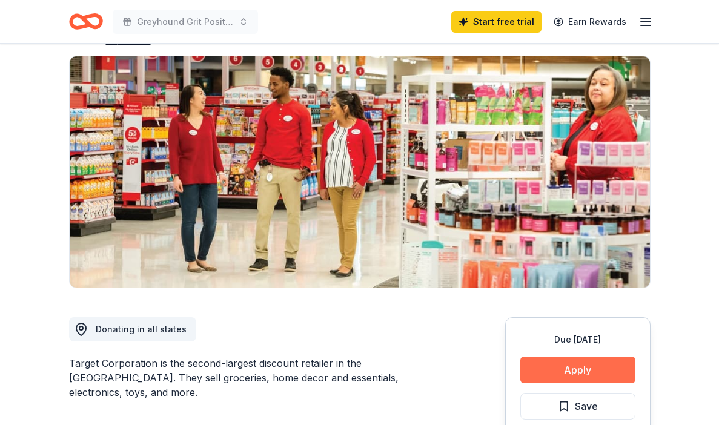
click at [599, 369] on button "Apply" at bounding box center [577, 370] width 115 height 27
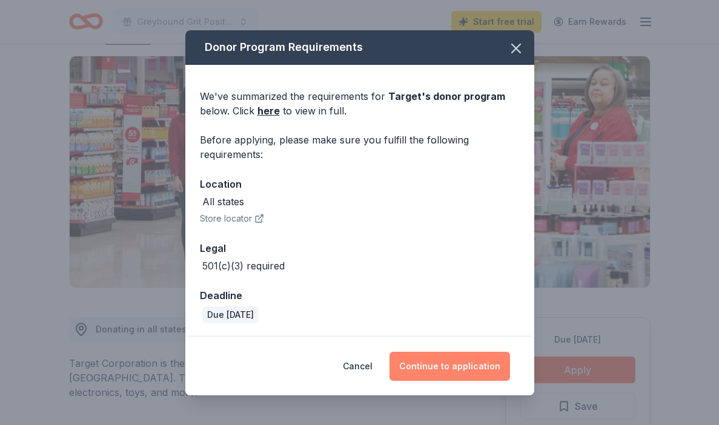
click at [447, 365] on button "Continue to application" at bounding box center [449, 366] width 121 height 29
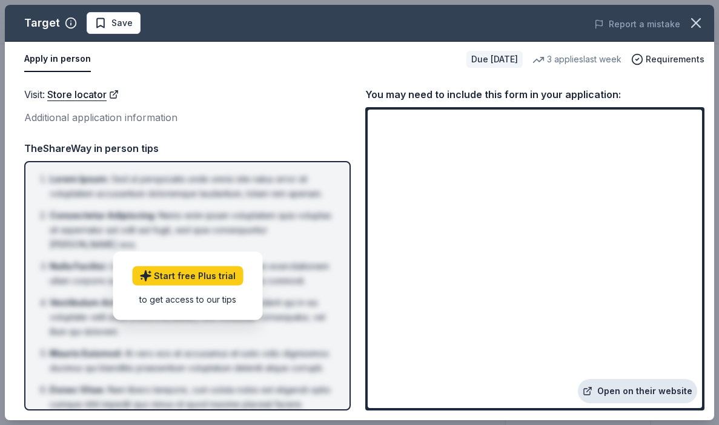
click at [619, 388] on link "Open on their website" at bounding box center [637, 391] width 119 height 24
click at [694, 23] on icon "button" at bounding box center [695, 23] width 17 height 17
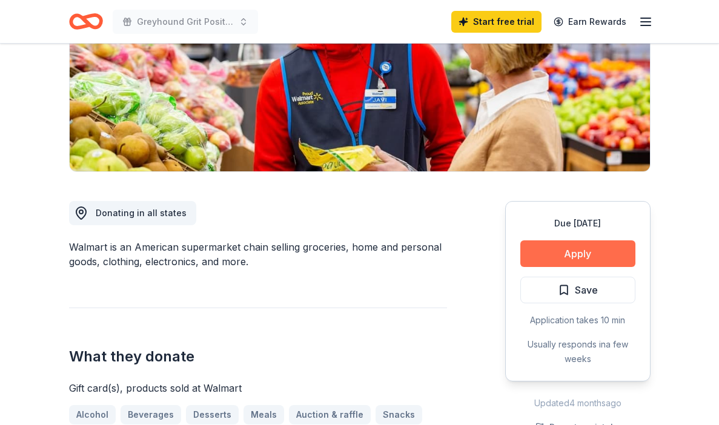
scroll to position [197, 0]
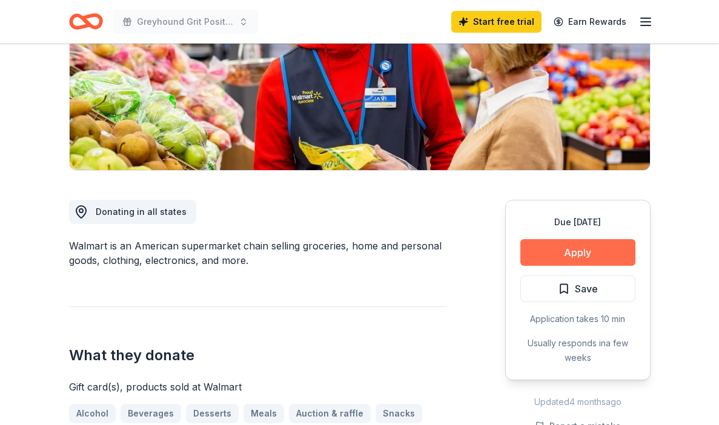
click at [578, 256] on button "Apply" at bounding box center [577, 252] width 115 height 27
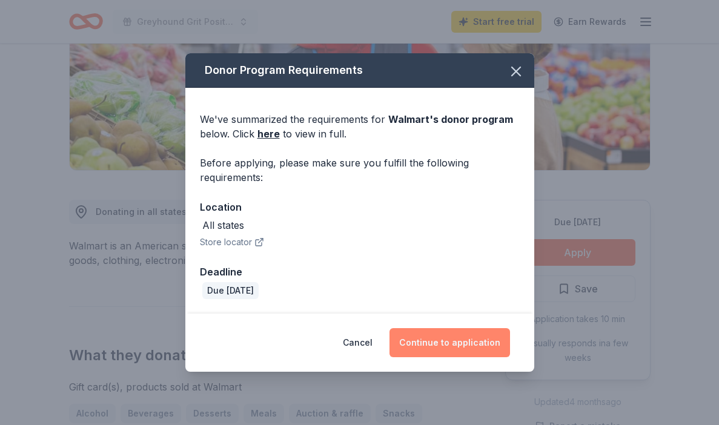
click at [442, 339] on button "Continue to application" at bounding box center [449, 342] width 121 height 29
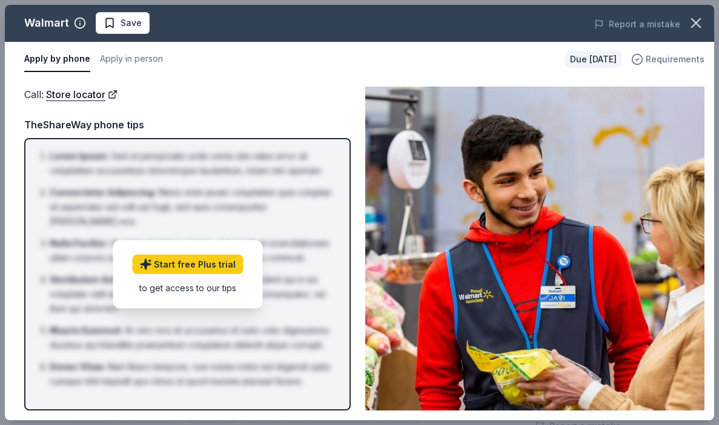
click at [656, 60] on span "Requirements" at bounding box center [675, 59] width 59 height 15
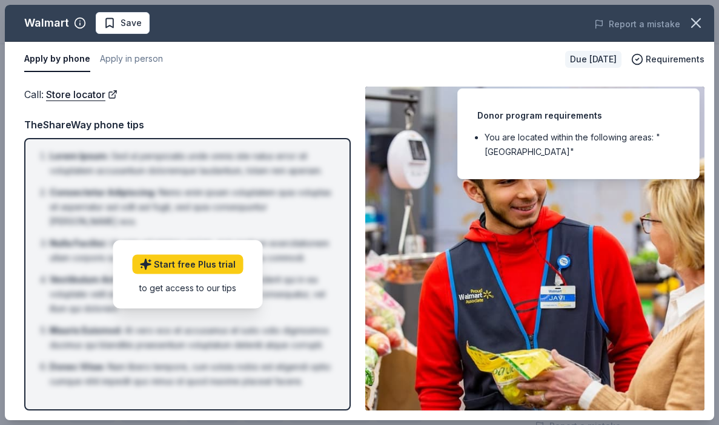
click at [555, 108] on div "Donor program requirements" at bounding box center [578, 115] width 202 height 15
click at [470, 32] on div "Report a mistake" at bounding box center [577, 24] width 274 height 34
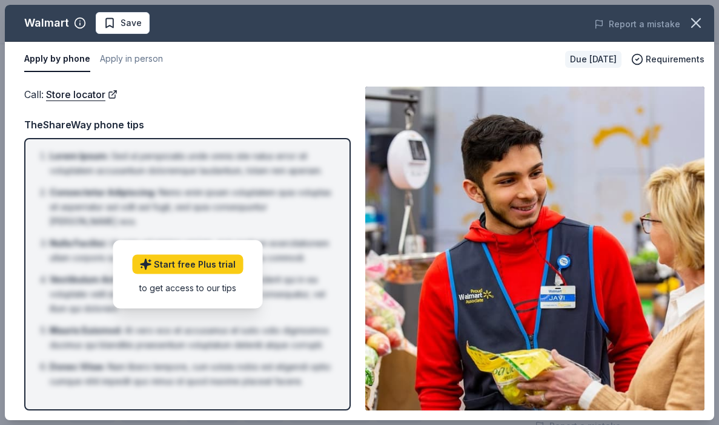
click at [464, 58] on div "Apply by phone Apply in person" at bounding box center [289, 59] width 531 height 25
click at [236, 84] on div "Call : Store locator Call : Store locator TheShareWay phone tips Lorem Ipsum : …" at bounding box center [359, 248] width 709 height 343
click at [698, 19] on icon "button" at bounding box center [695, 23] width 17 height 17
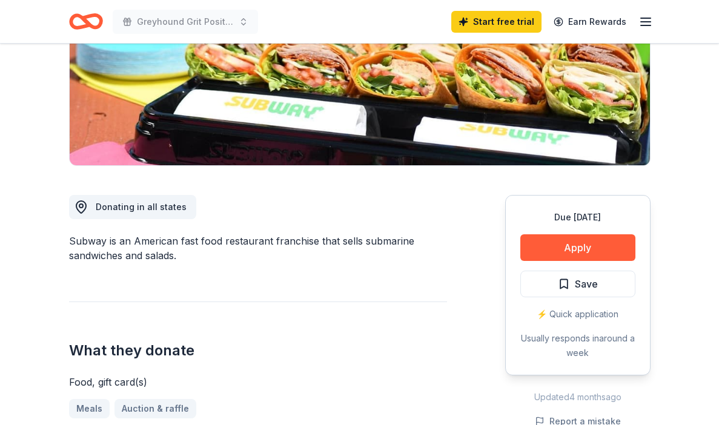
scroll to position [203, 0]
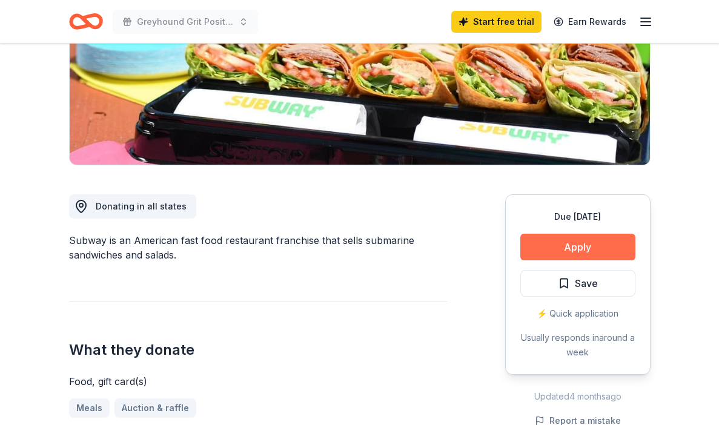
click at [573, 242] on button "Apply" at bounding box center [577, 247] width 115 height 27
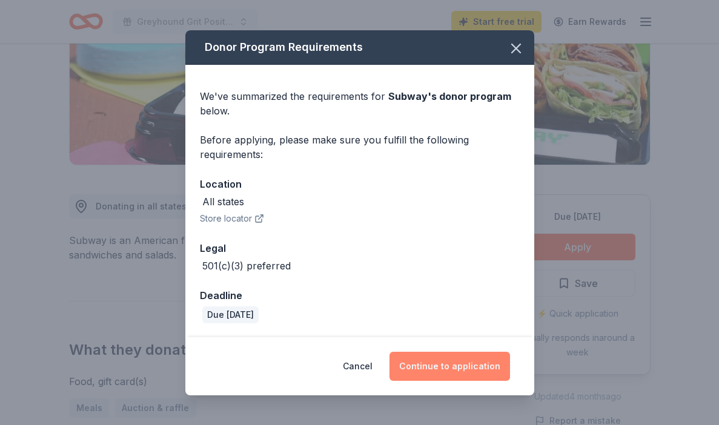
click at [449, 365] on button "Continue to application" at bounding box center [449, 366] width 121 height 29
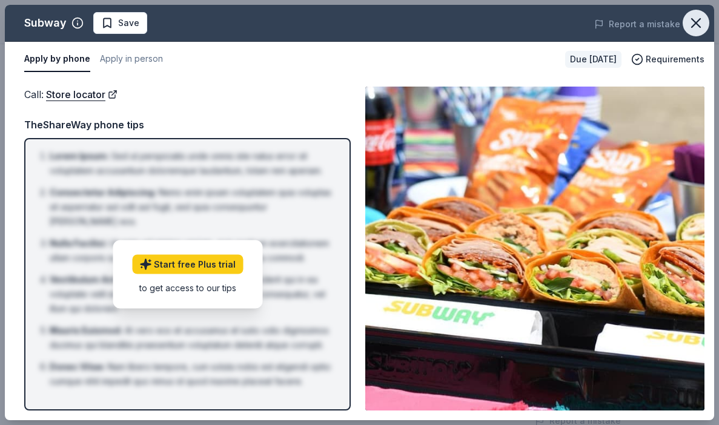
click at [698, 23] on icon "button" at bounding box center [695, 23] width 17 height 17
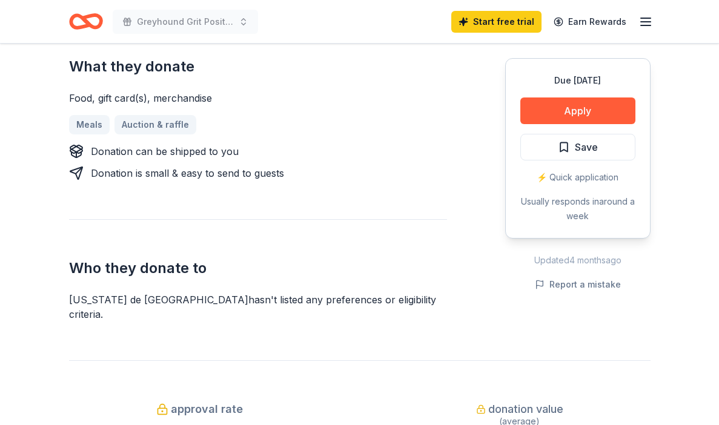
scroll to position [517, 0]
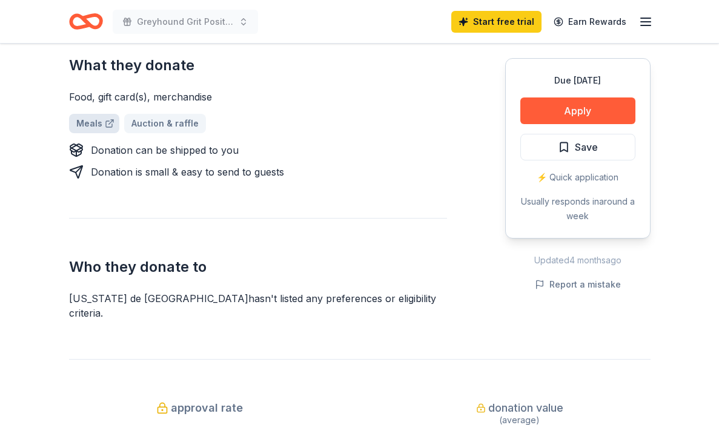
click at [88, 114] on link "Meals" at bounding box center [94, 123] width 50 height 19
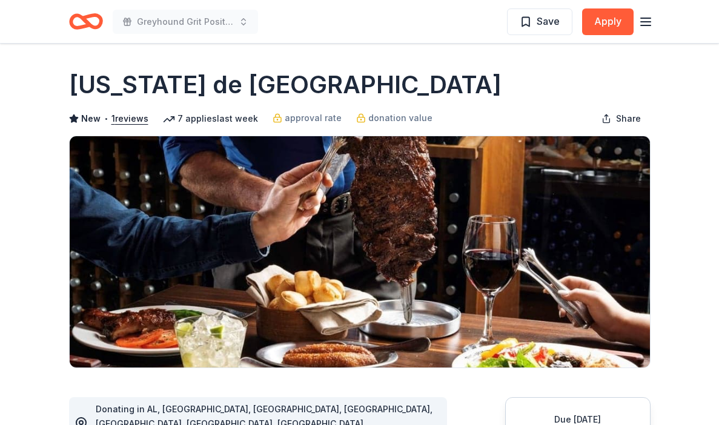
scroll to position [0, 0]
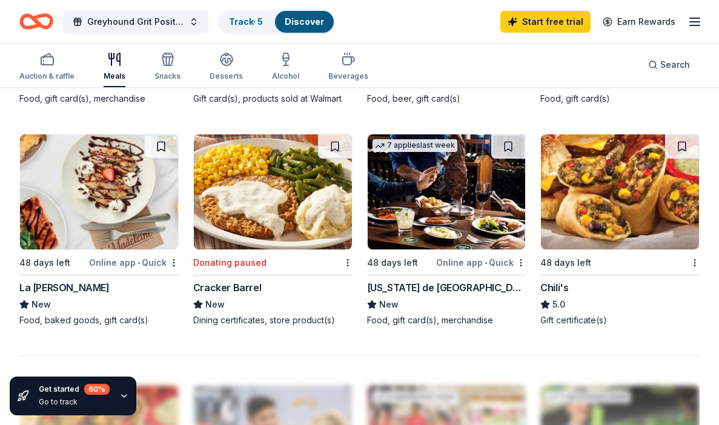
scroll to position [1000, 0]
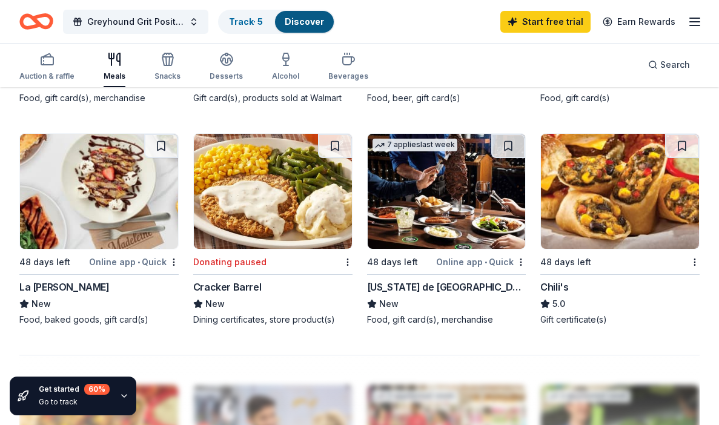
click at [595, 198] on img at bounding box center [620, 191] width 158 height 115
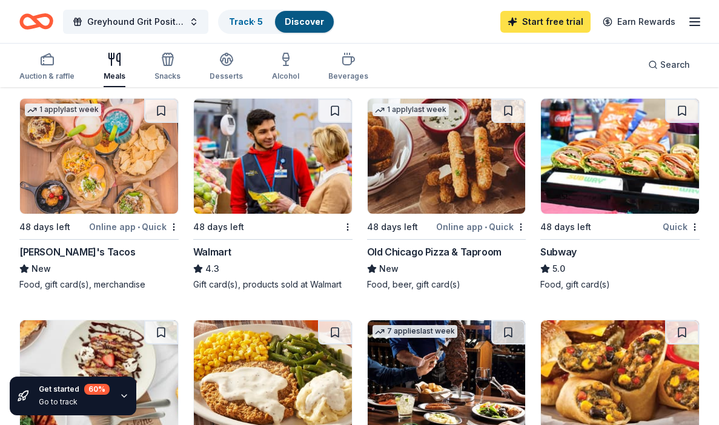
click at [566, 23] on link "Start free trial" at bounding box center [545, 22] width 90 height 22
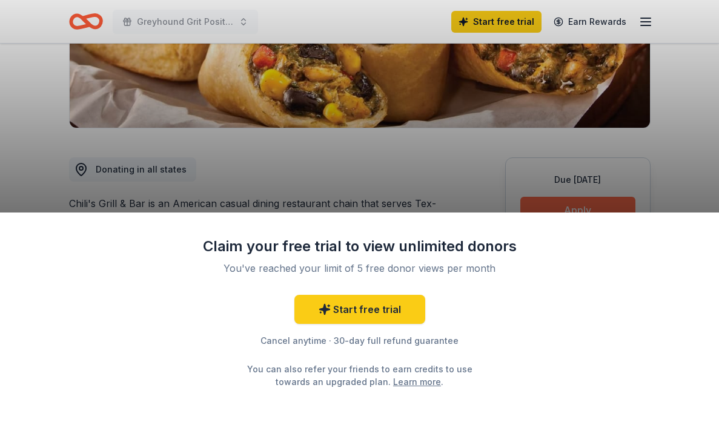
scroll to position [240, 0]
click at [570, 214] on div "Claim your free trial to view unlimited donors You've reached your limit of 5 f…" at bounding box center [359, 319] width 719 height 213
click at [634, 77] on div "Claim your free trial to view unlimited donors You've reached your limit of 5 f…" at bounding box center [359, 212] width 719 height 425
